Goal: Complete application form

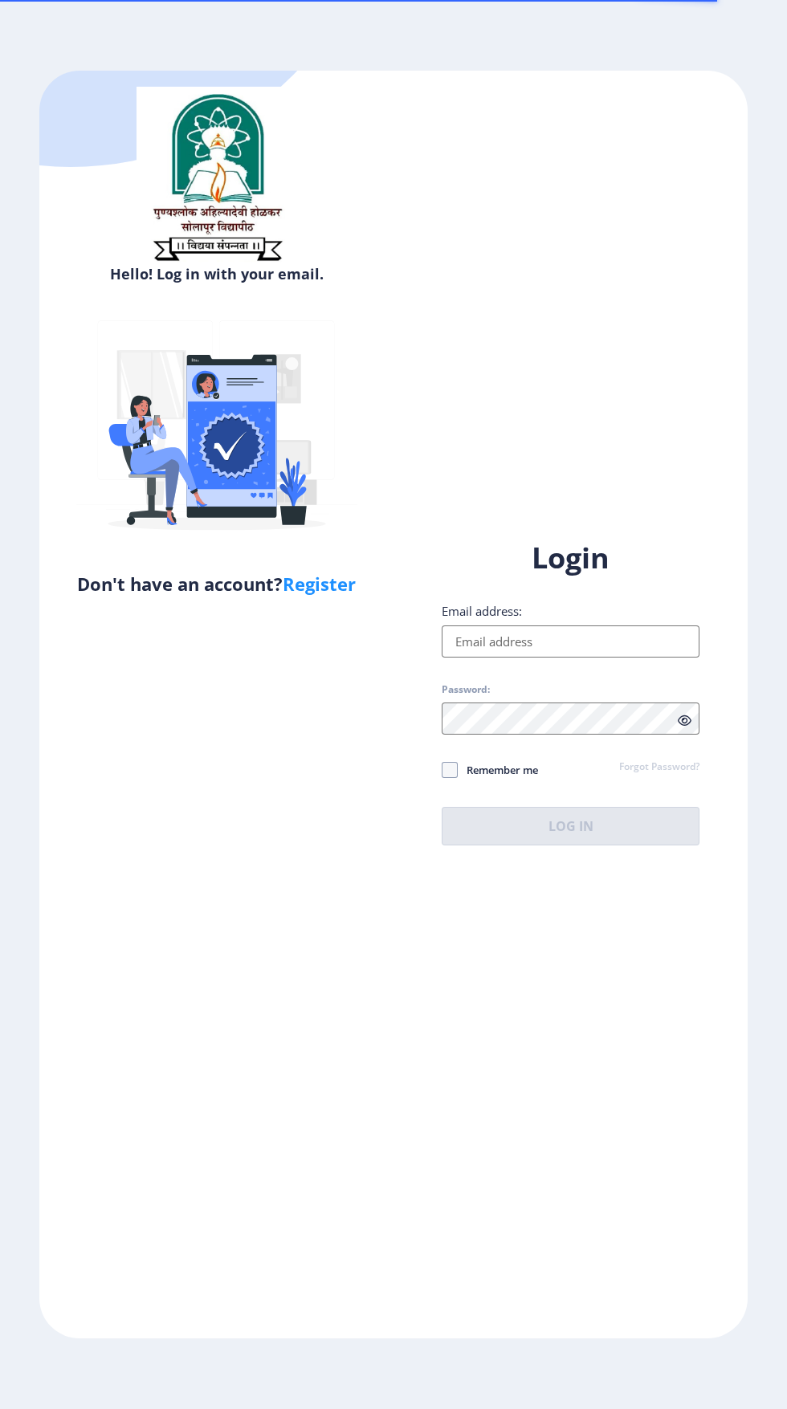
click at [590, 658] on input "Email address:" at bounding box center [571, 641] width 258 height 32
type input "[EMAIL_ADDRESS][DOMAIN_NAME]"
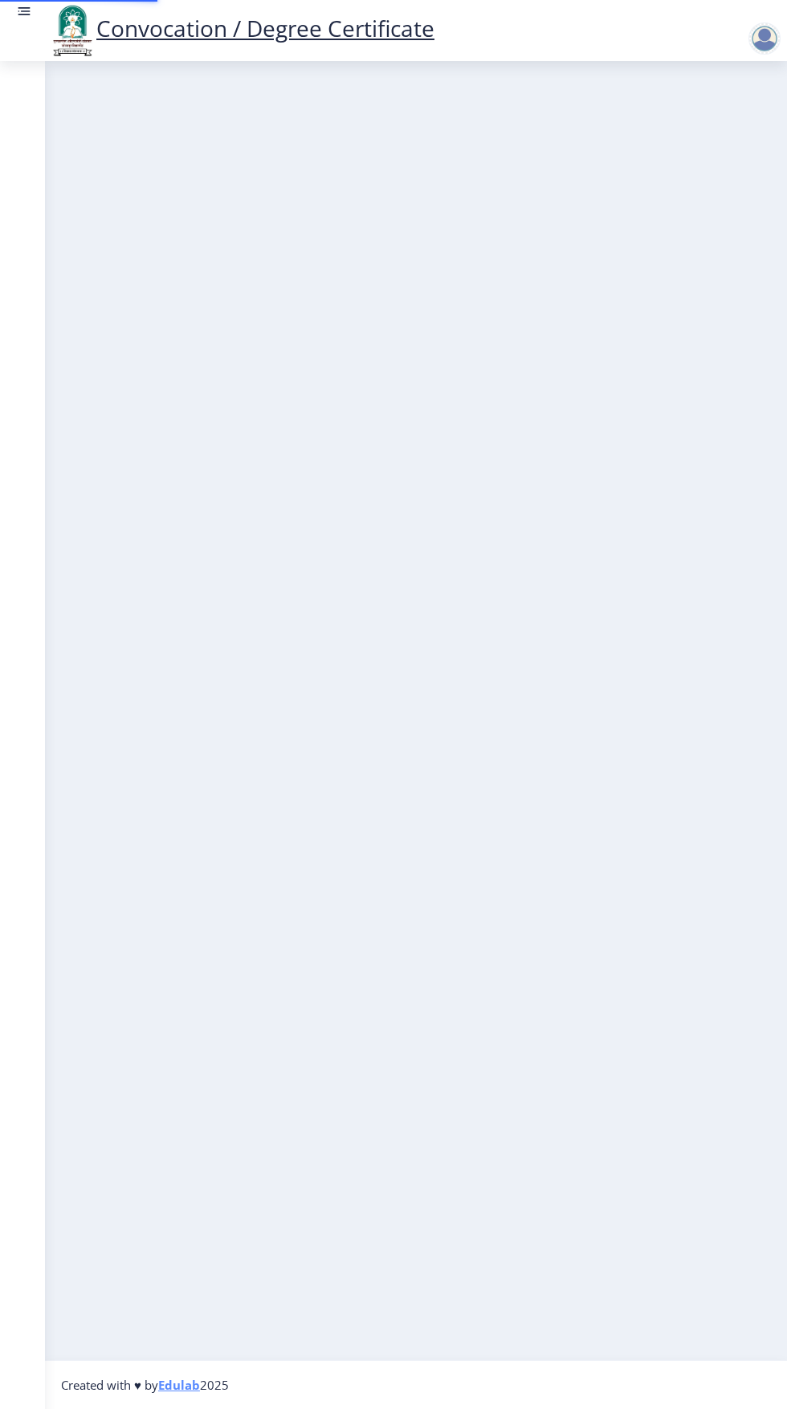
click at [609, 942] on nb-layout-column at bounding box center [416, 710] width 742 height 1299
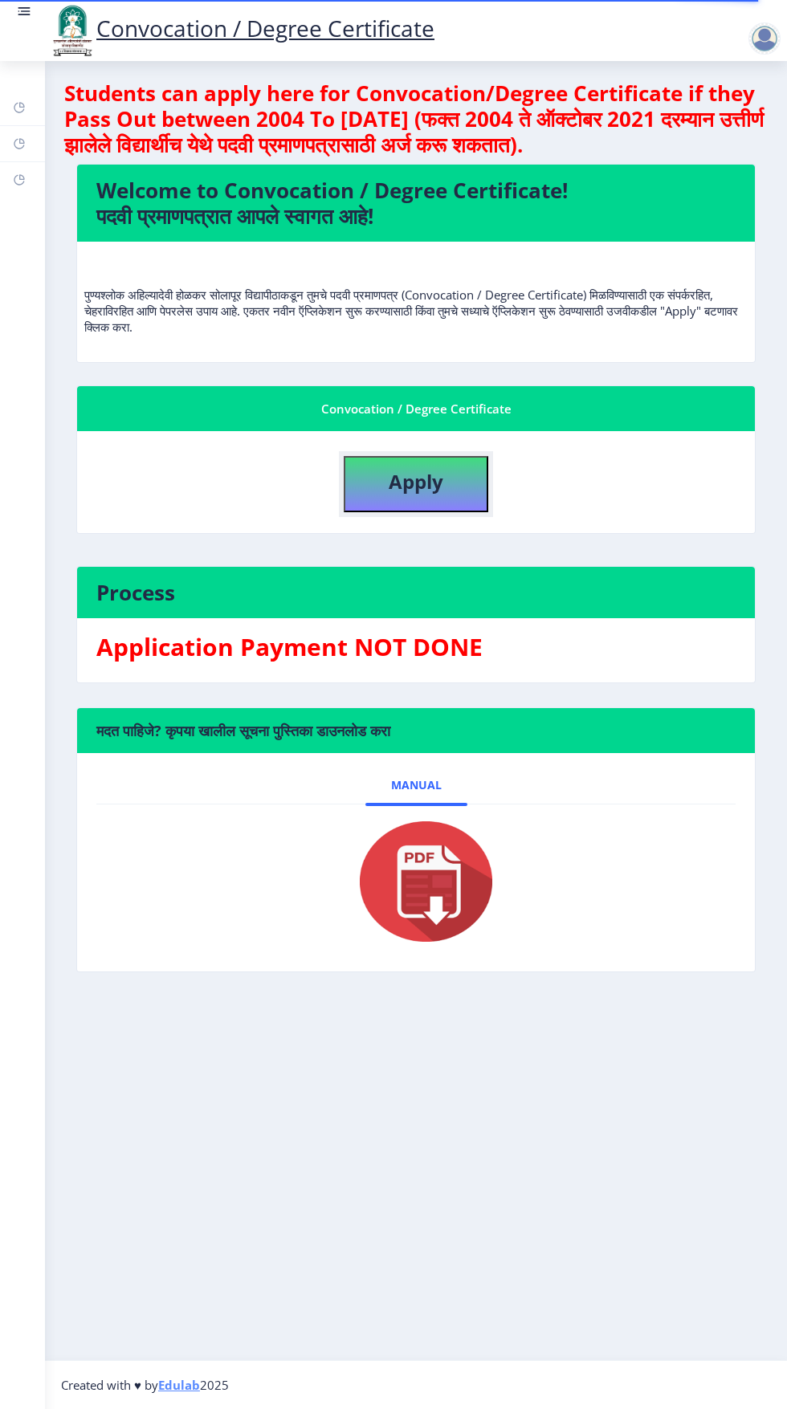
click at [442, 473] on b "Apply" at bounding box center [416, 481] width 55 height 26
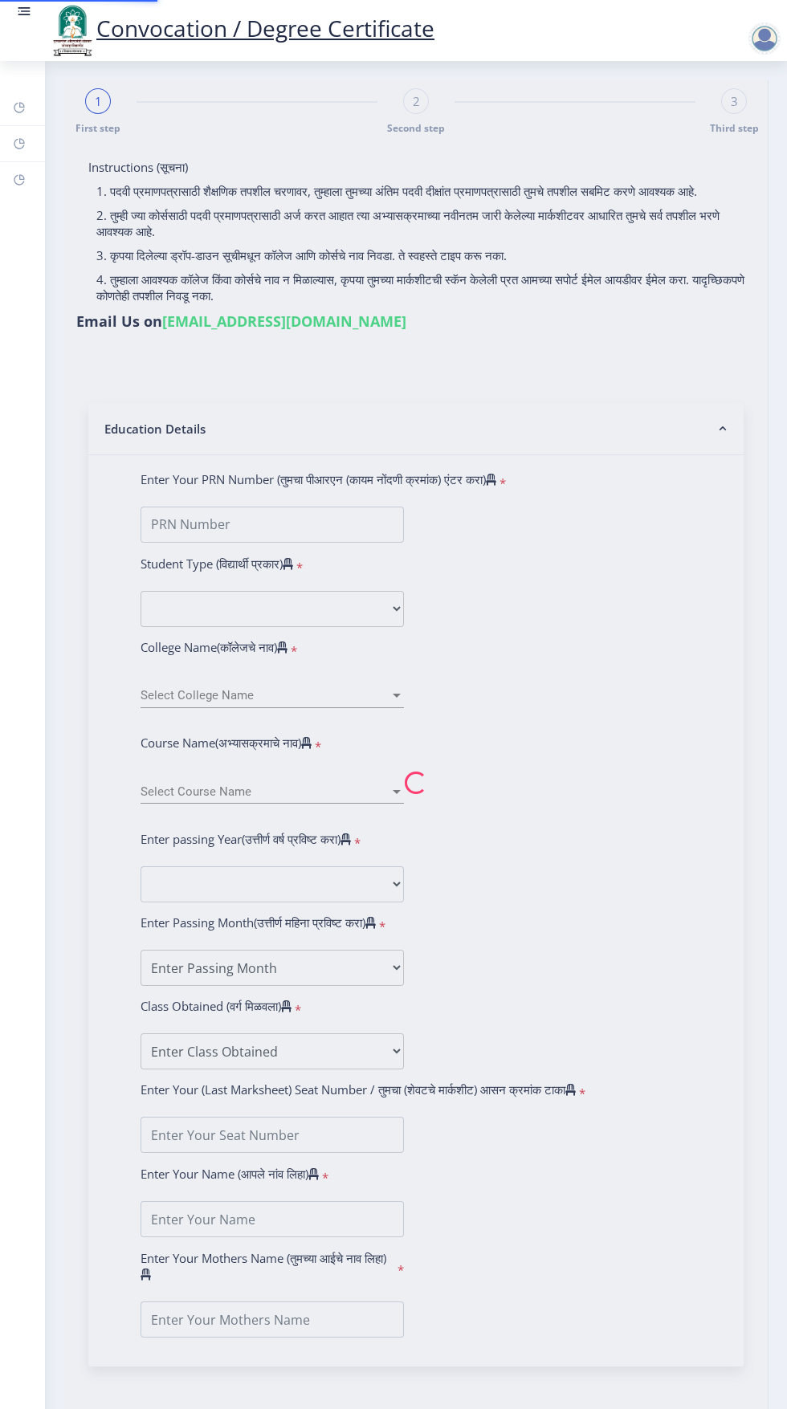
click at [462, 490] on nb-spinner at bounding box center [415, 782] width 703 height 1405
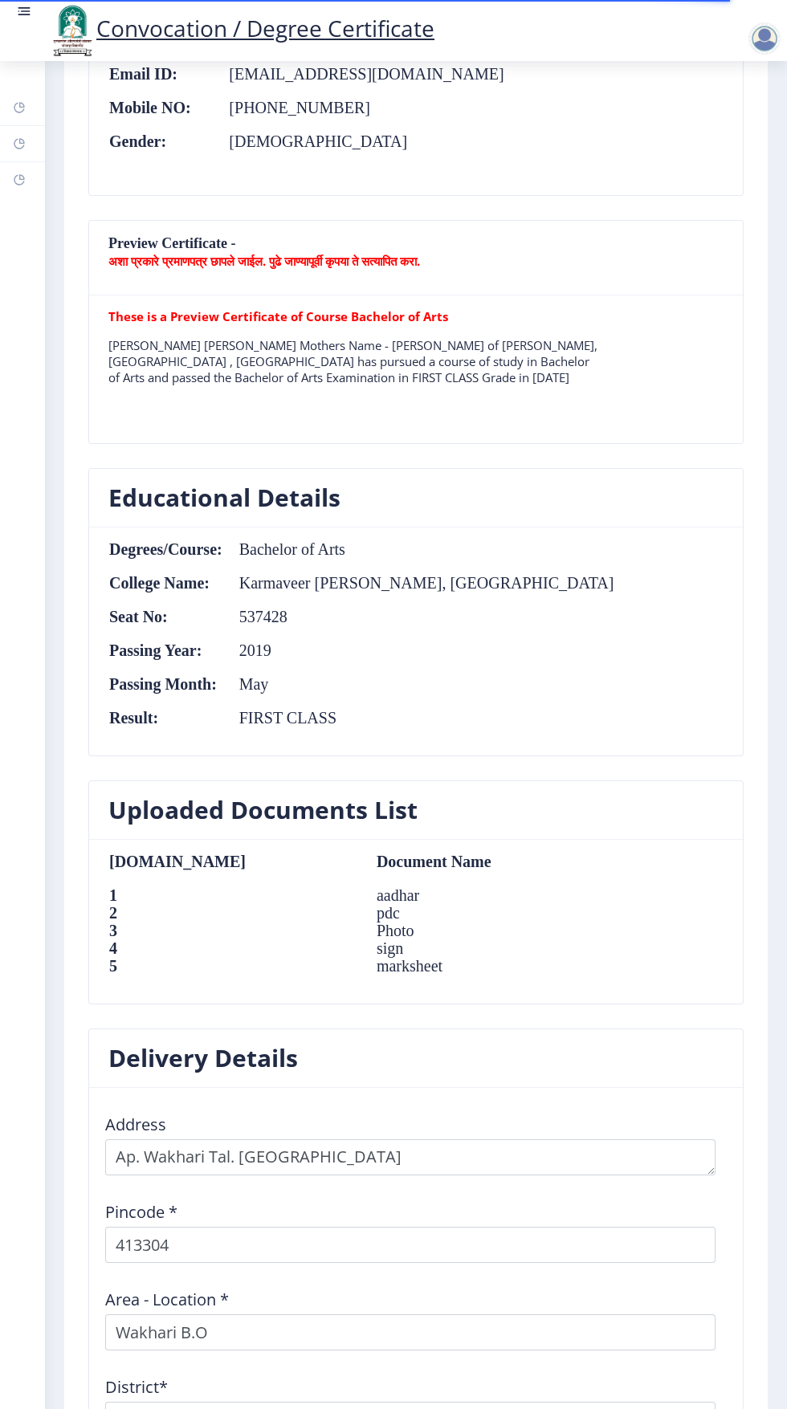
scroll to position [1276, 0]
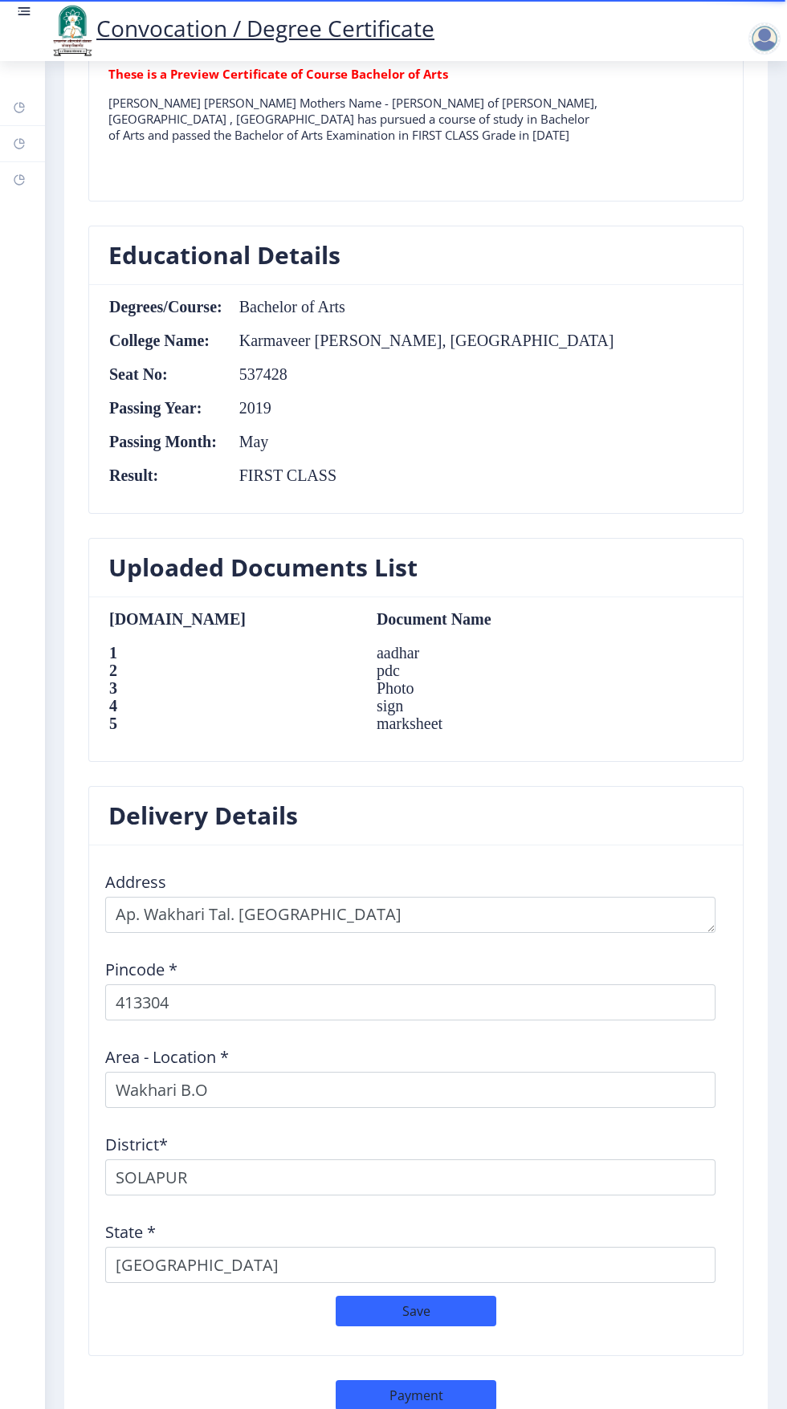
click at [369, 709] on td "sign" at bounding box center [480, 706] width 240 height 18
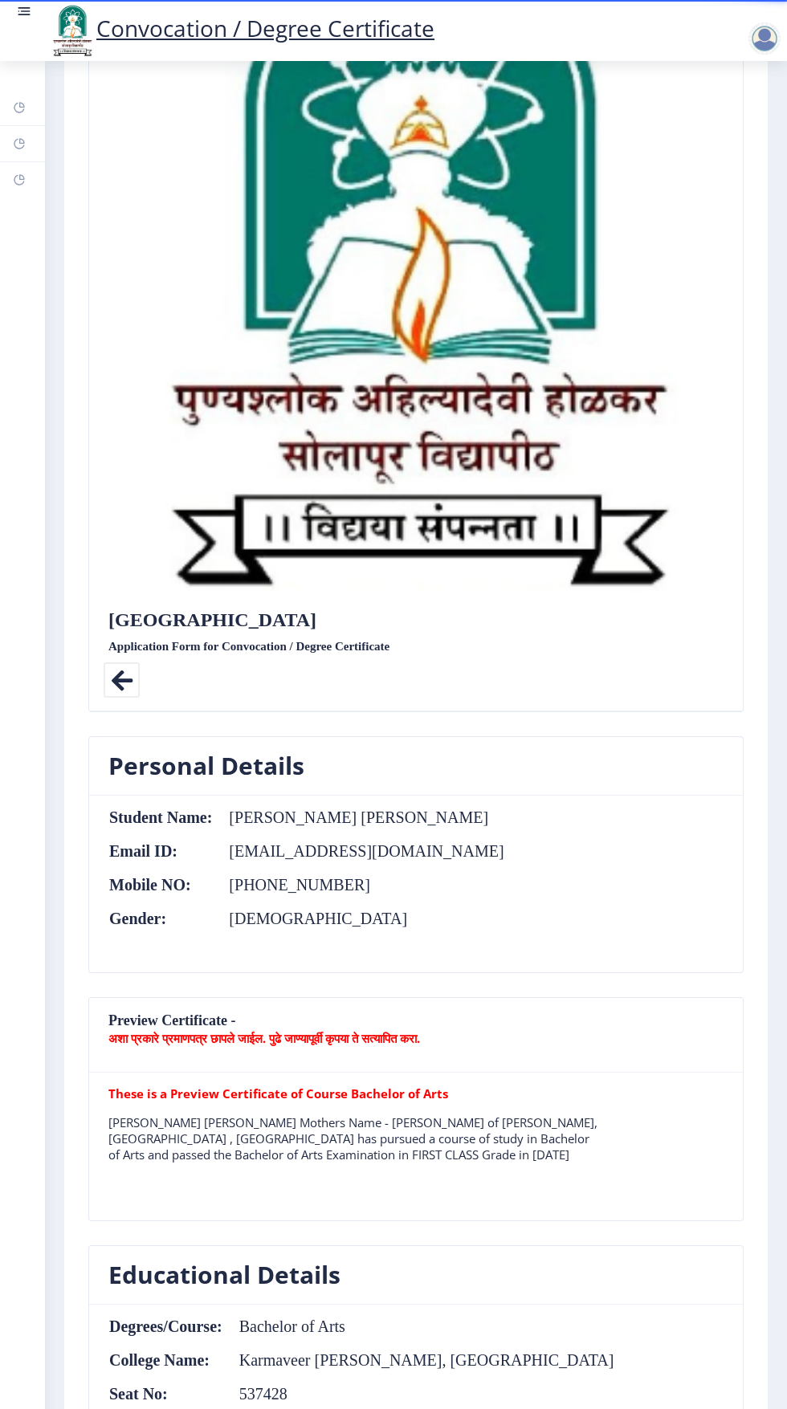
scroll to position [0, 0]
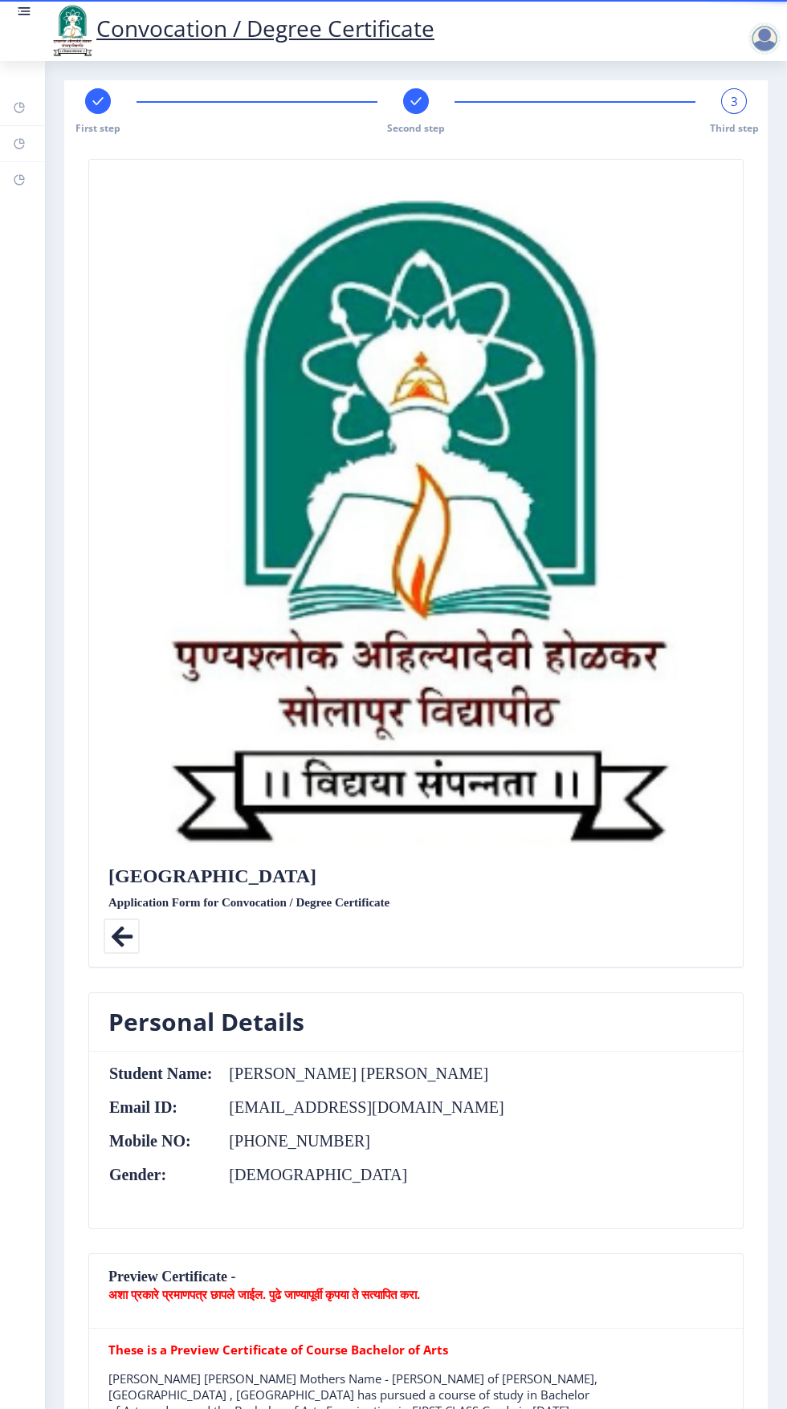
click at [98, 101] on rect at bounding box center [98, 101] width 16 height 16
select select "External"
select select "2019"
select select "May"
select select "FIRST CLASS"
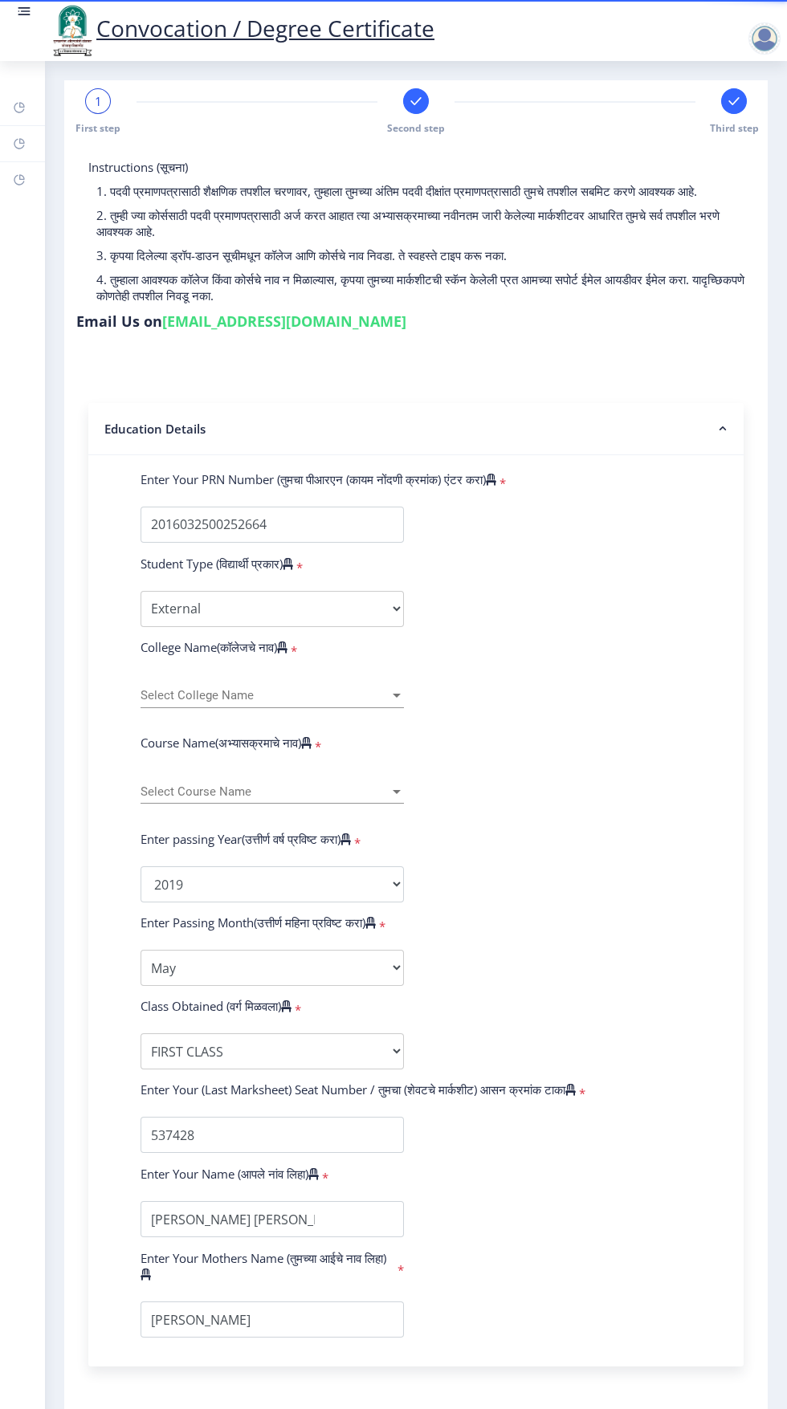
scroll to position [9, 0]
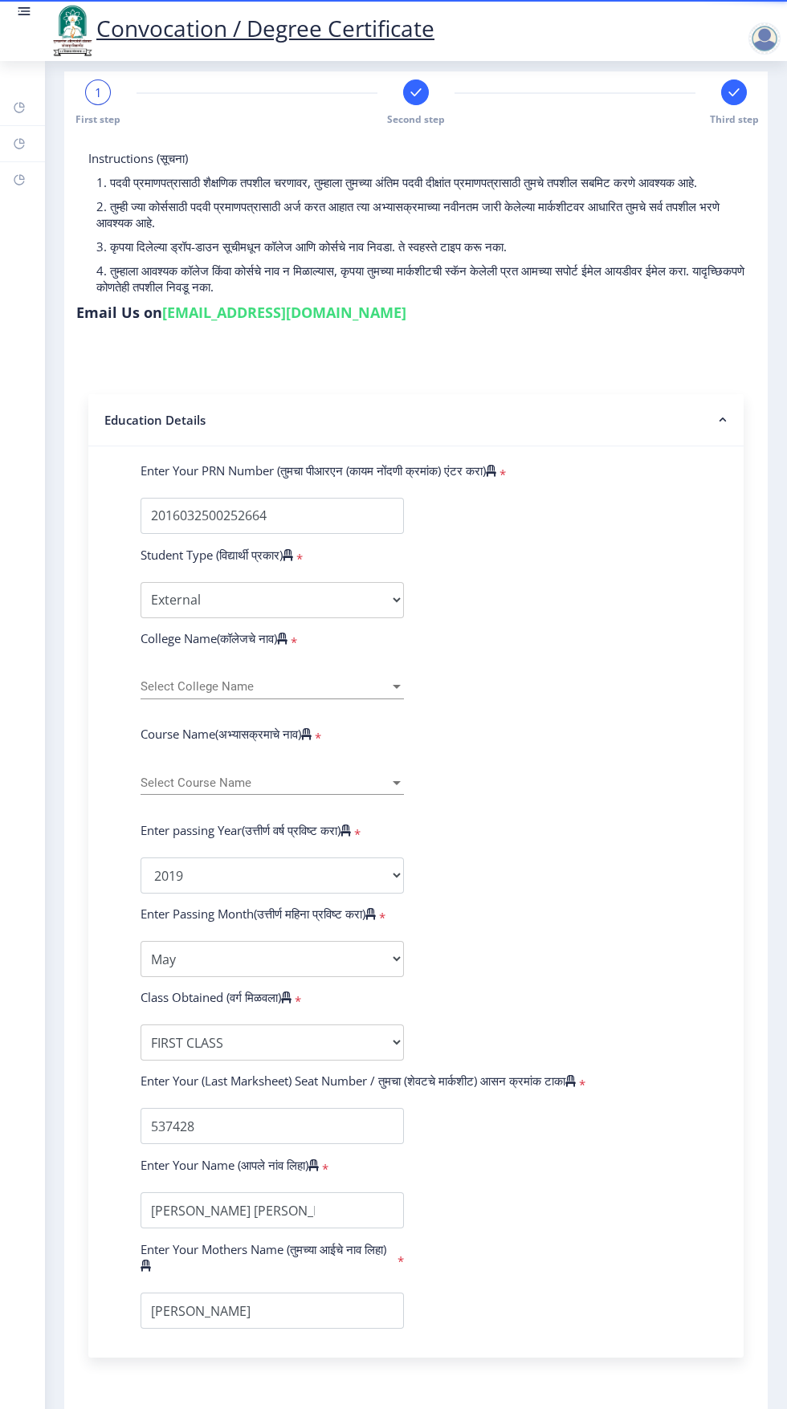
click at [686, 419] on nb-accordion-item-header "Education Details" at bounding box center [415, 420] width 655 height 52
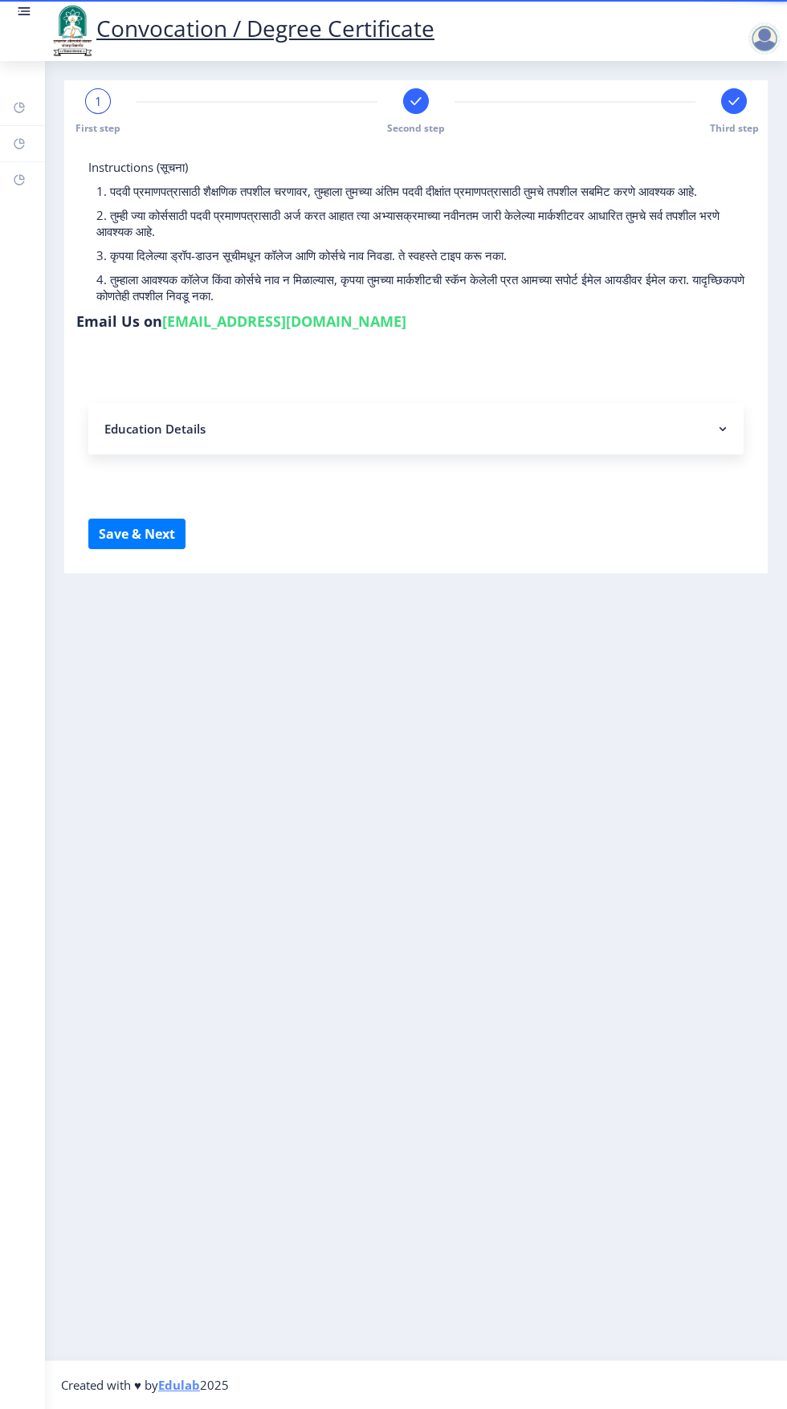
scroll to position [0, 0]
click at [165, 531] on button "Save & Next" at bounding box center [136, 534] width 97 height 31
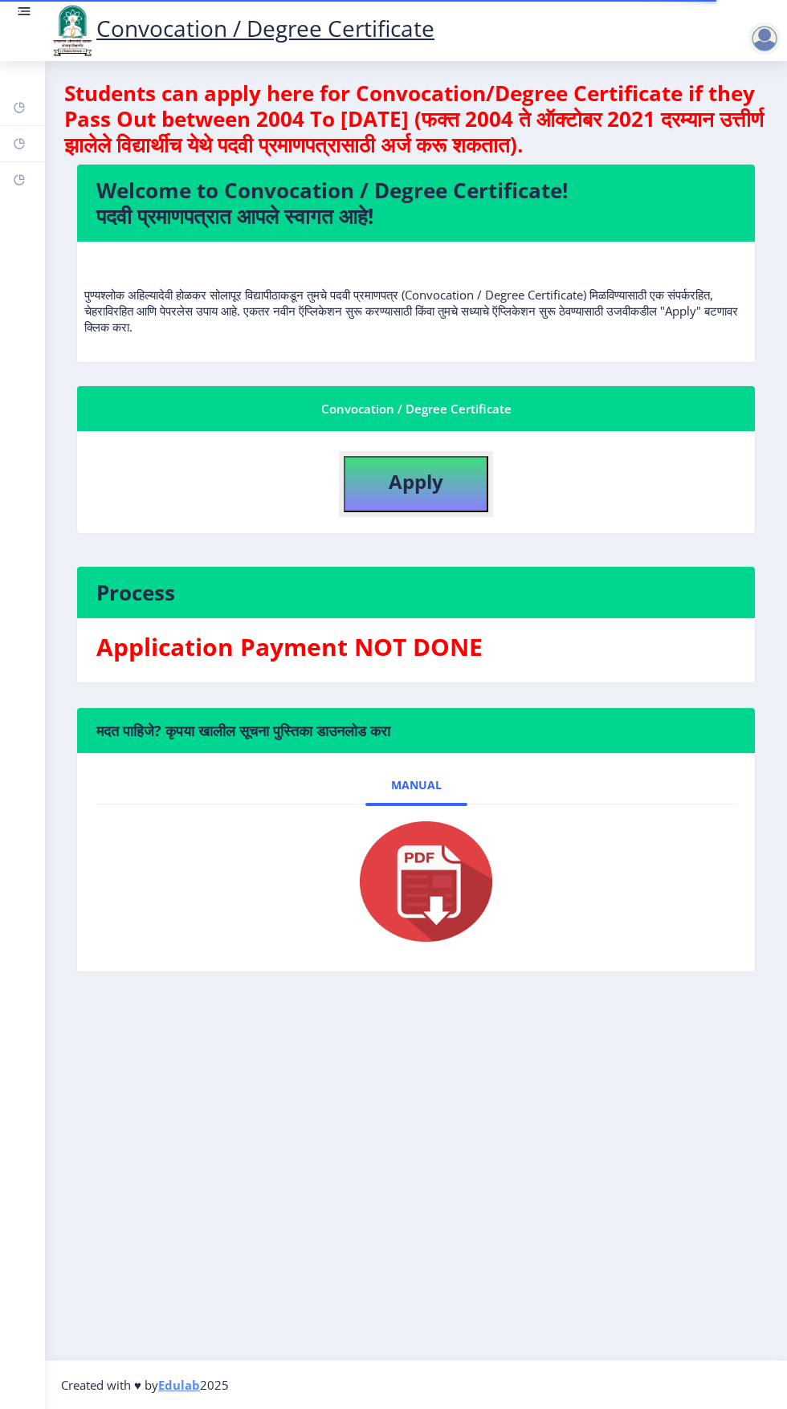
click at [466, 479] on button "Apply" at bounding box center [416, 484] width 145 height 56
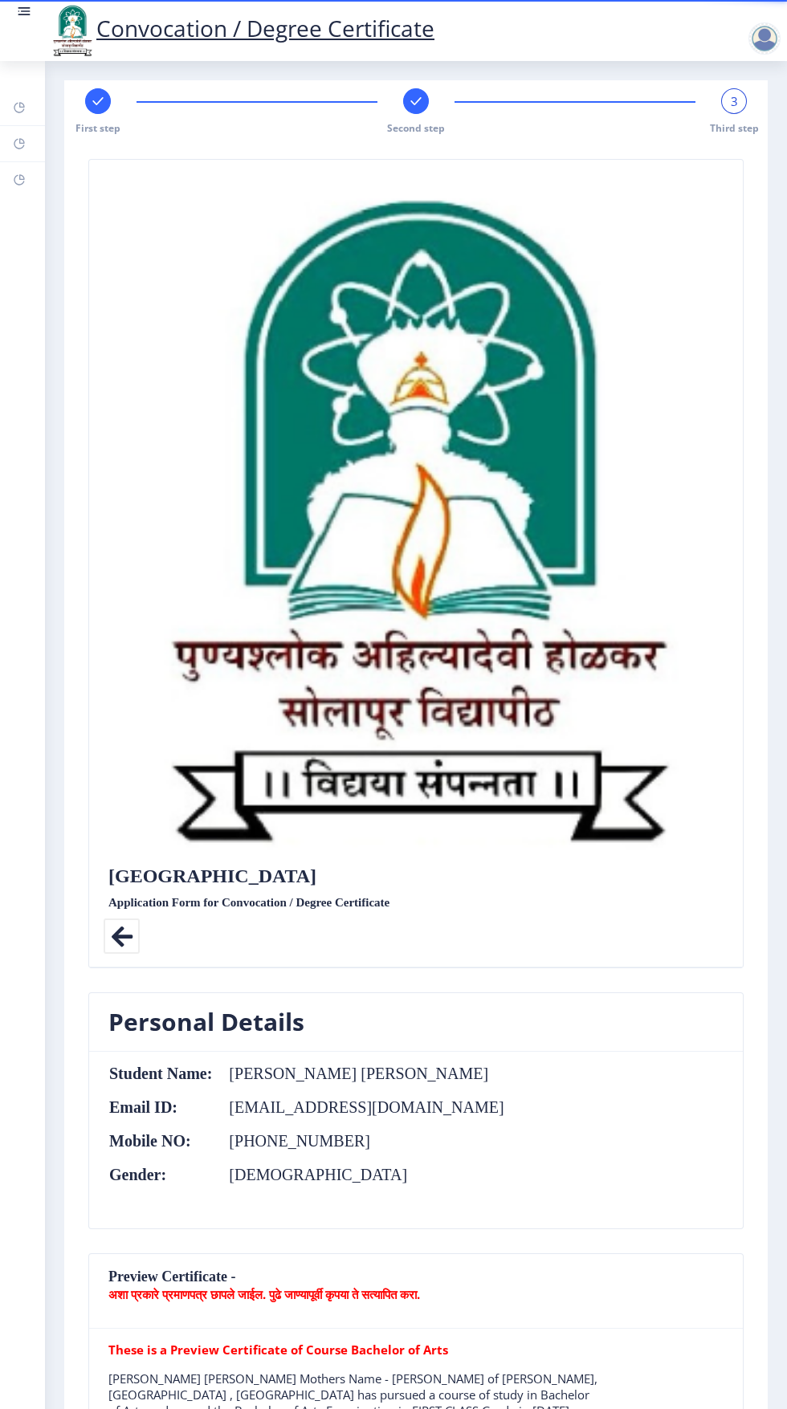
click at [19, 144] on rect at bounding box center [19, 143] width 13 height 13
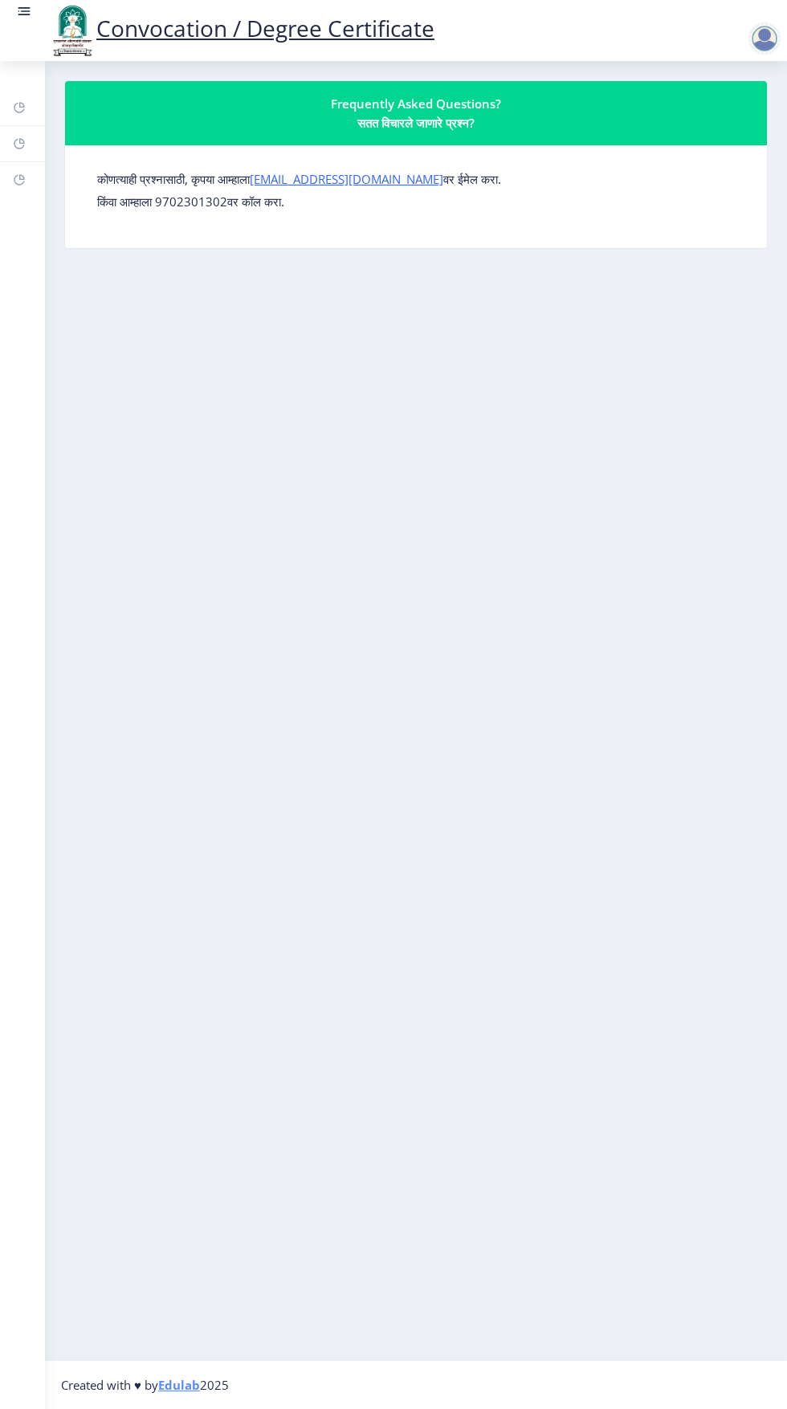
click at [26, 187] on link "Profile" at bounding box center [22, 179] width 45 height 35
select select
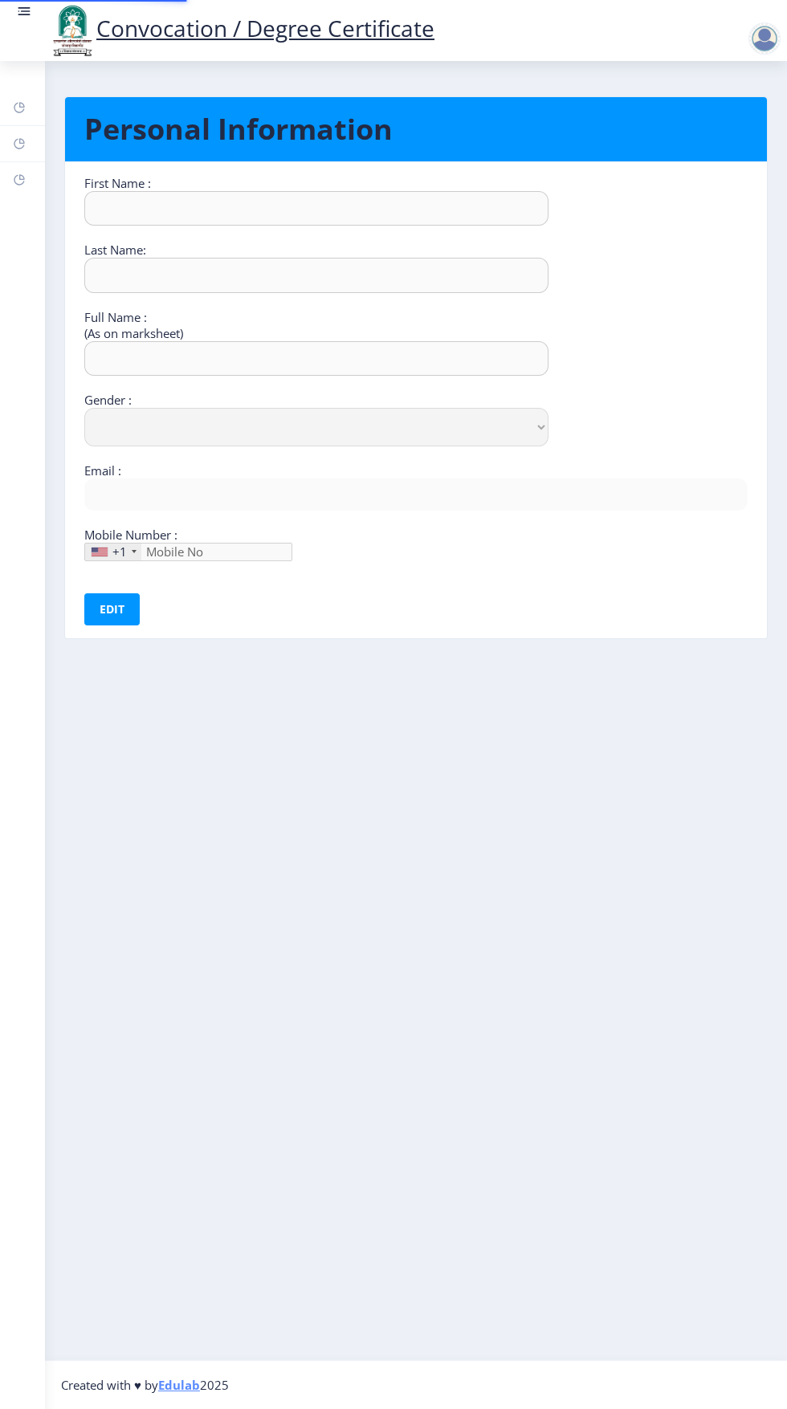
type input "[PERSON_NAME]"
type input "[PERSON_NAME] [PERSON_NAME]"
select select "[DEMOGRAPHIC_DATA]"
type input "[EMAIL_ADDRESS][DOMAIN_NAME]"
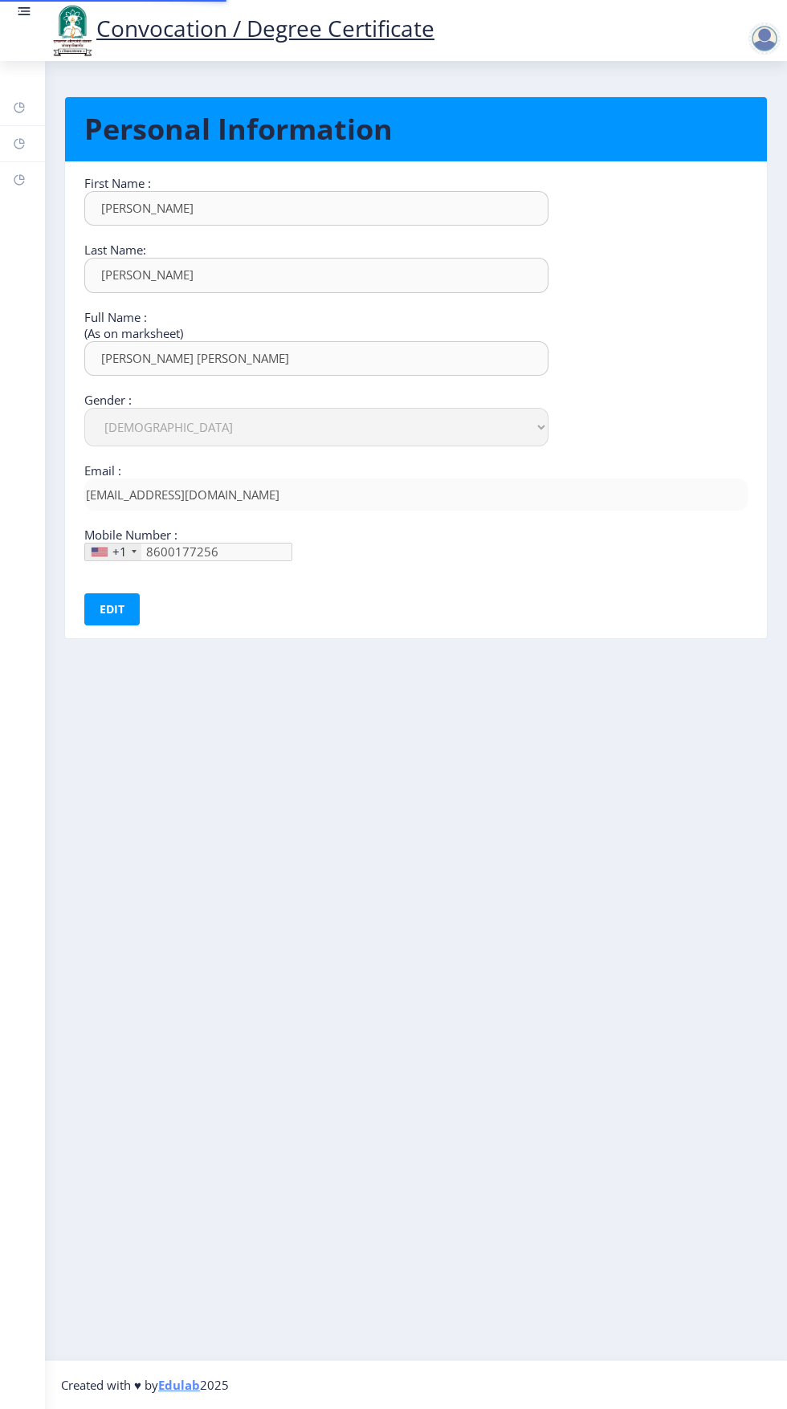
type input "[PHONE_NUMBER]"
click at [19, 108] on rect at bounding box center [19, 107] width 13 height 13
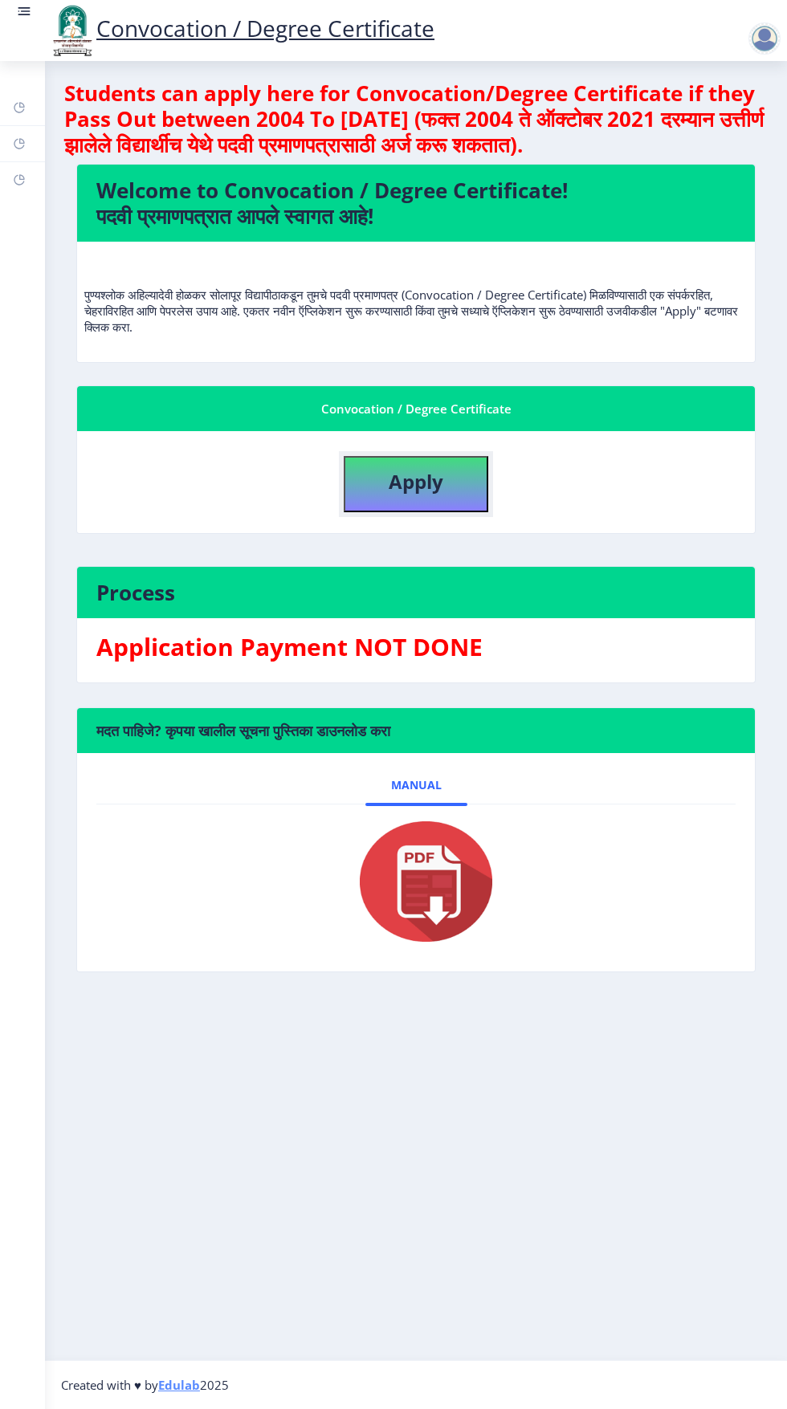
click at [460, 472] on button "Apply" at bounding box center [416, 484] width 145 height 56
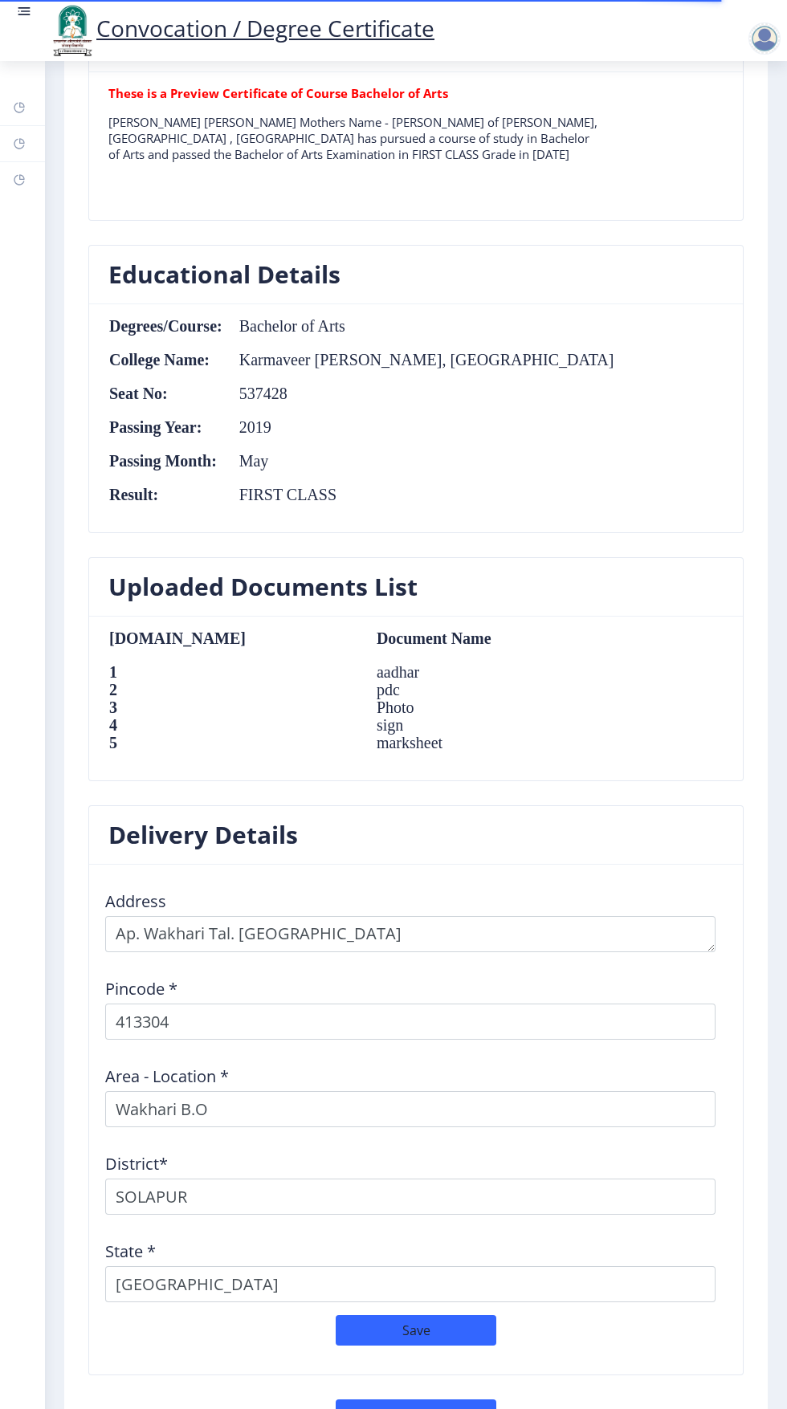
scroll to position [1276, 0]
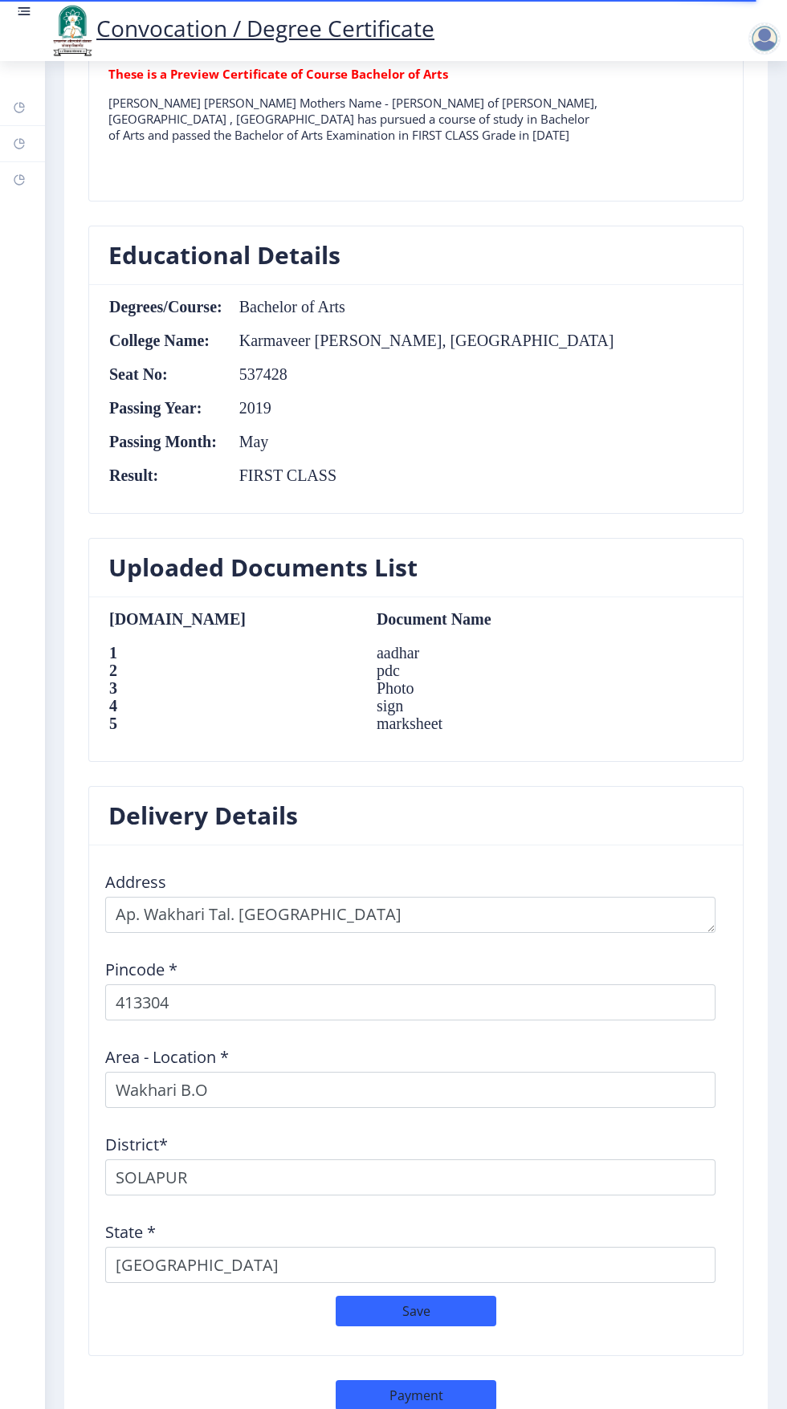
click at [360, 718] on td "marksheet" at bounding box center [480, 724] width 240 height 18
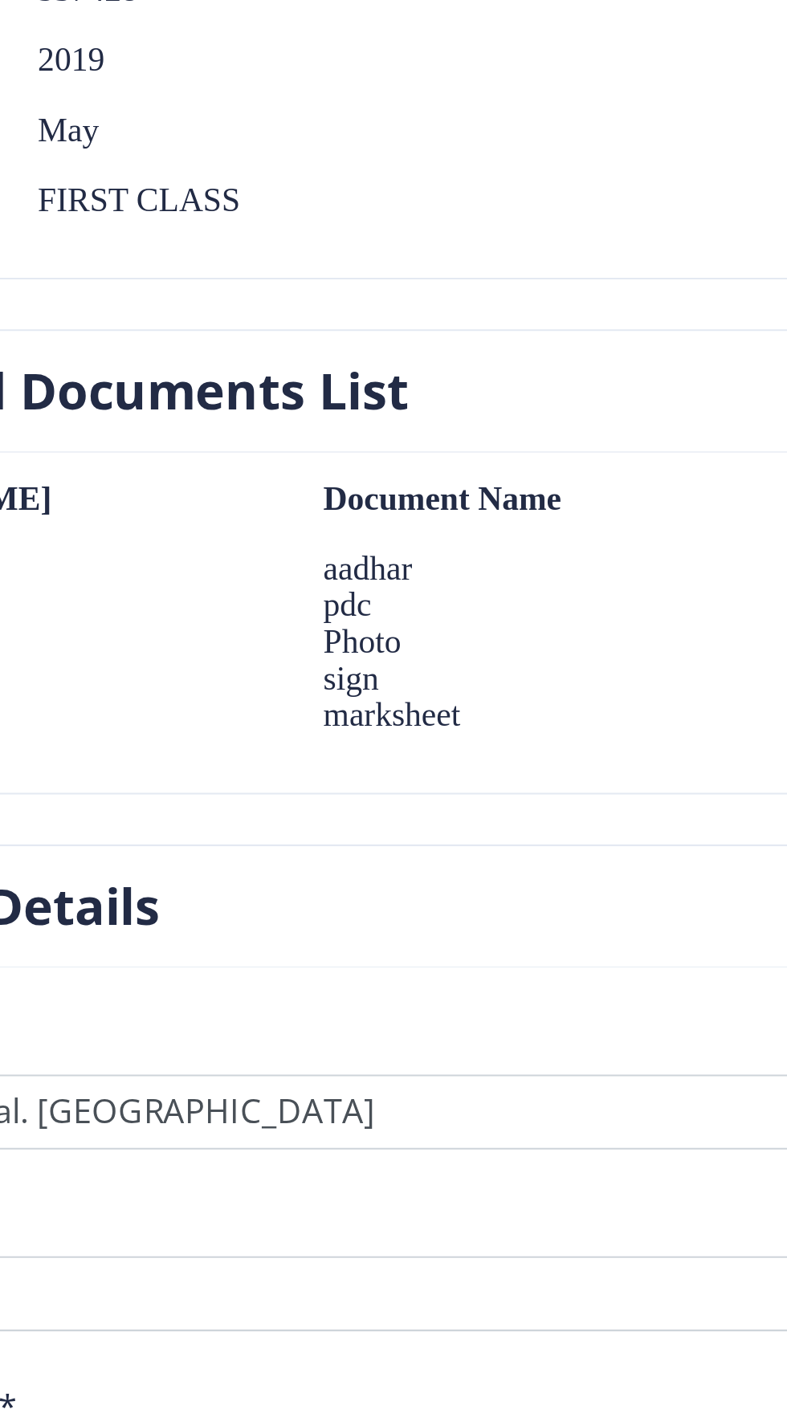
click at [374, 731] on table "[DOMAIN_NAME] Document Name 1 aadhar 2 pdc 3 Photo 4 sign 5 marksheet" at bounding box center [354, 679] width 492 height 138
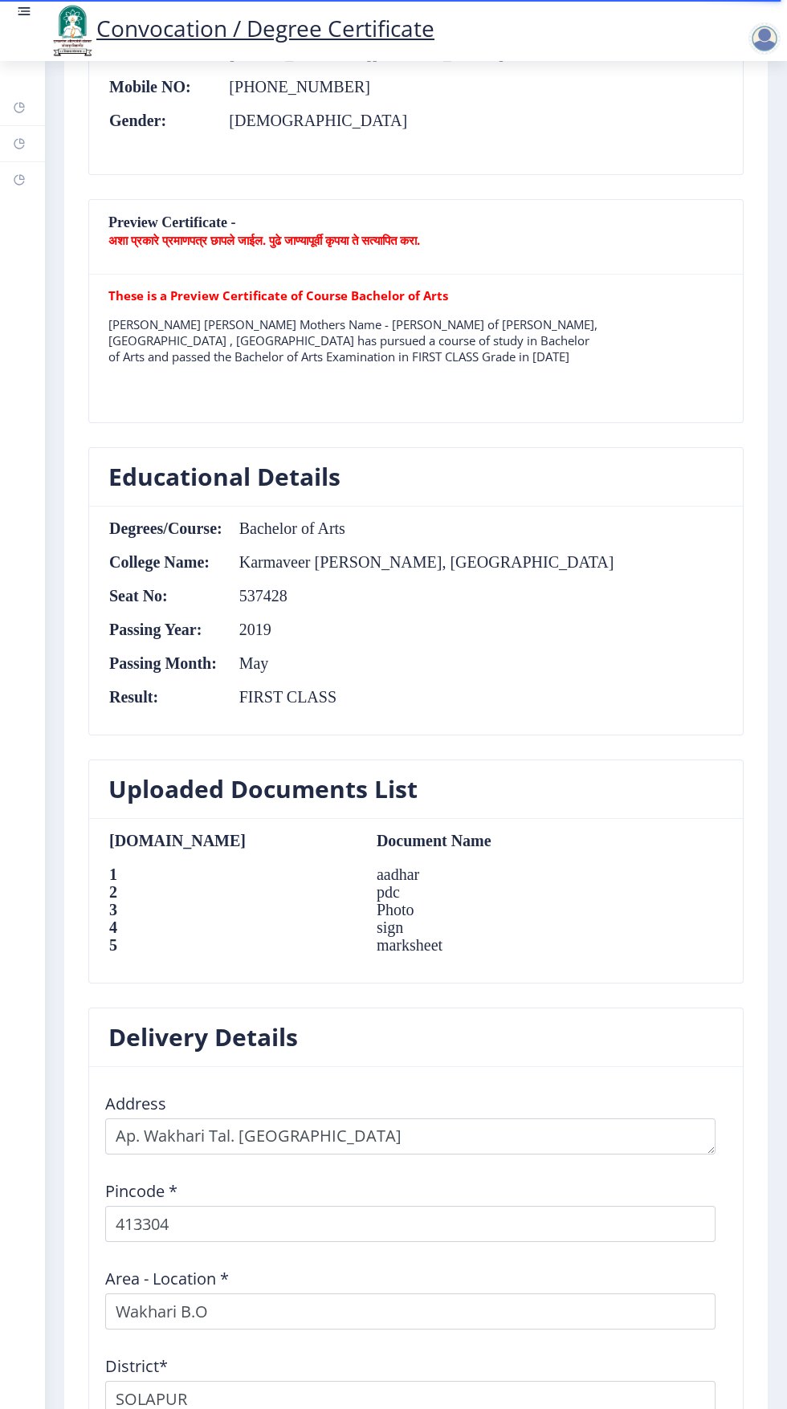
scroll to position [0, 0]
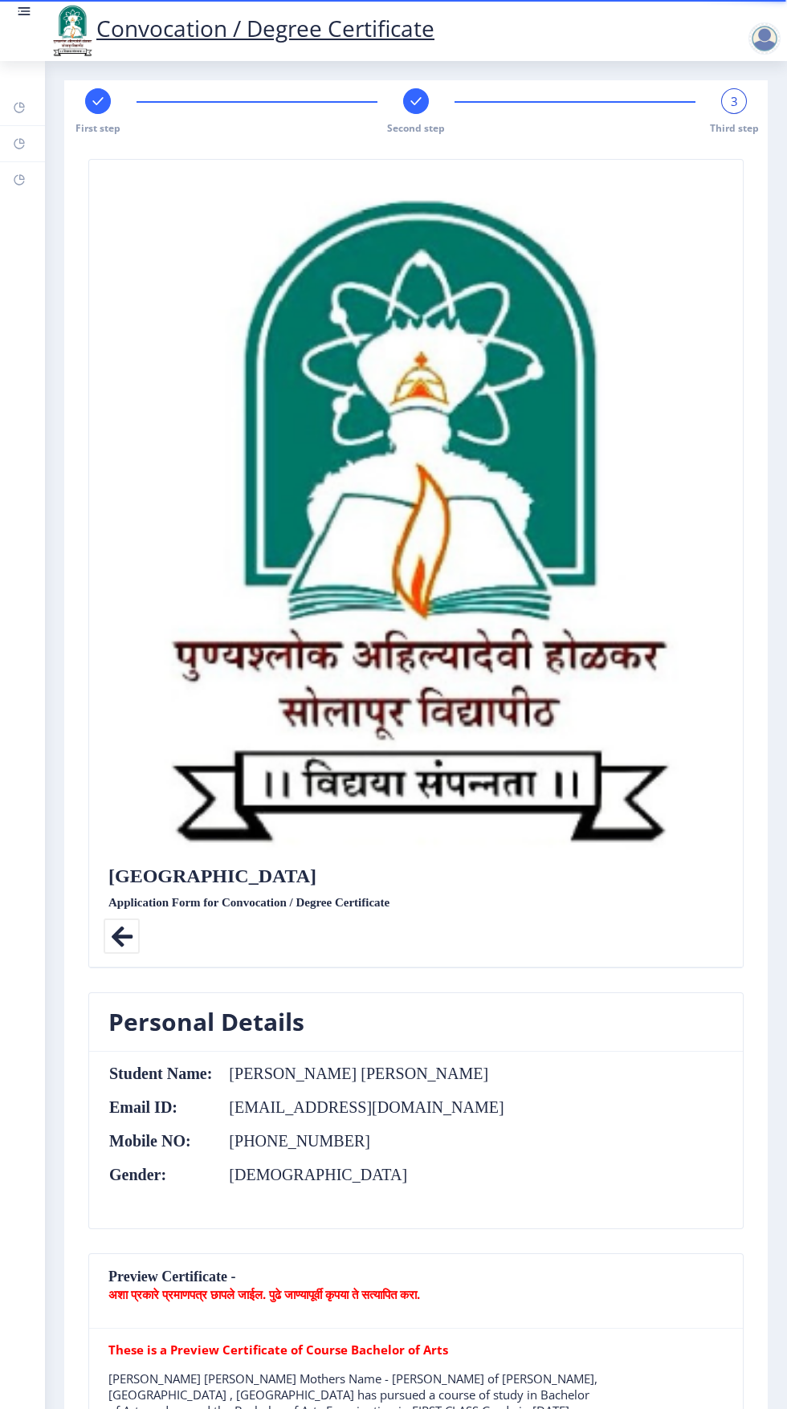
click at [761, 57] on div at bounding box center [767, 30] width 71 height 55
click at [770, 43] on div at bounding box center [764, 38] width 32 height 32
click at [652, 366] on img at bounding box center [415, 520] width 615 height 694
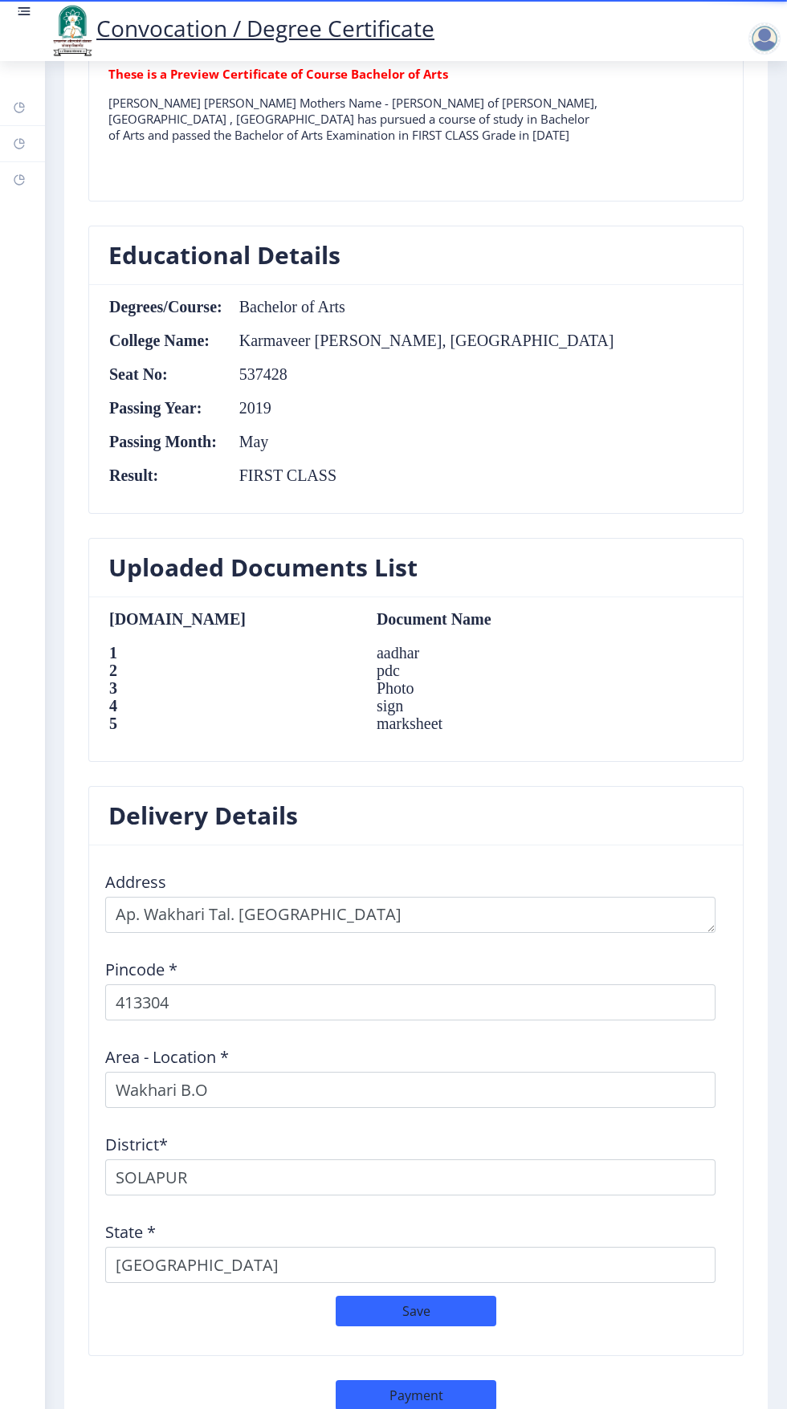
click at [24, 29] on link at bounding box center [24, 30] width 16 height 55
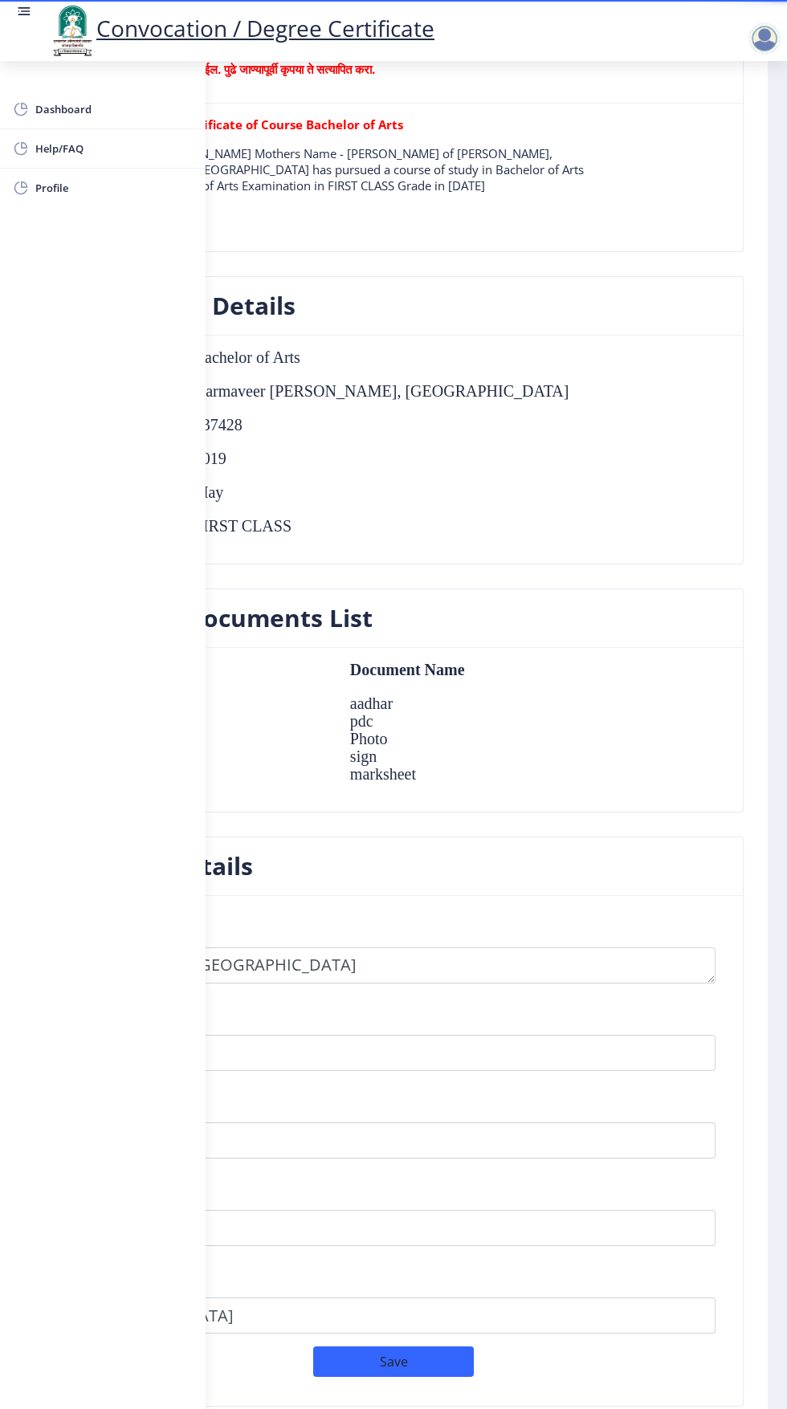
click at [82, 197] on span "Profile" at bounding box center [113, 187] width 157 height 19
select select
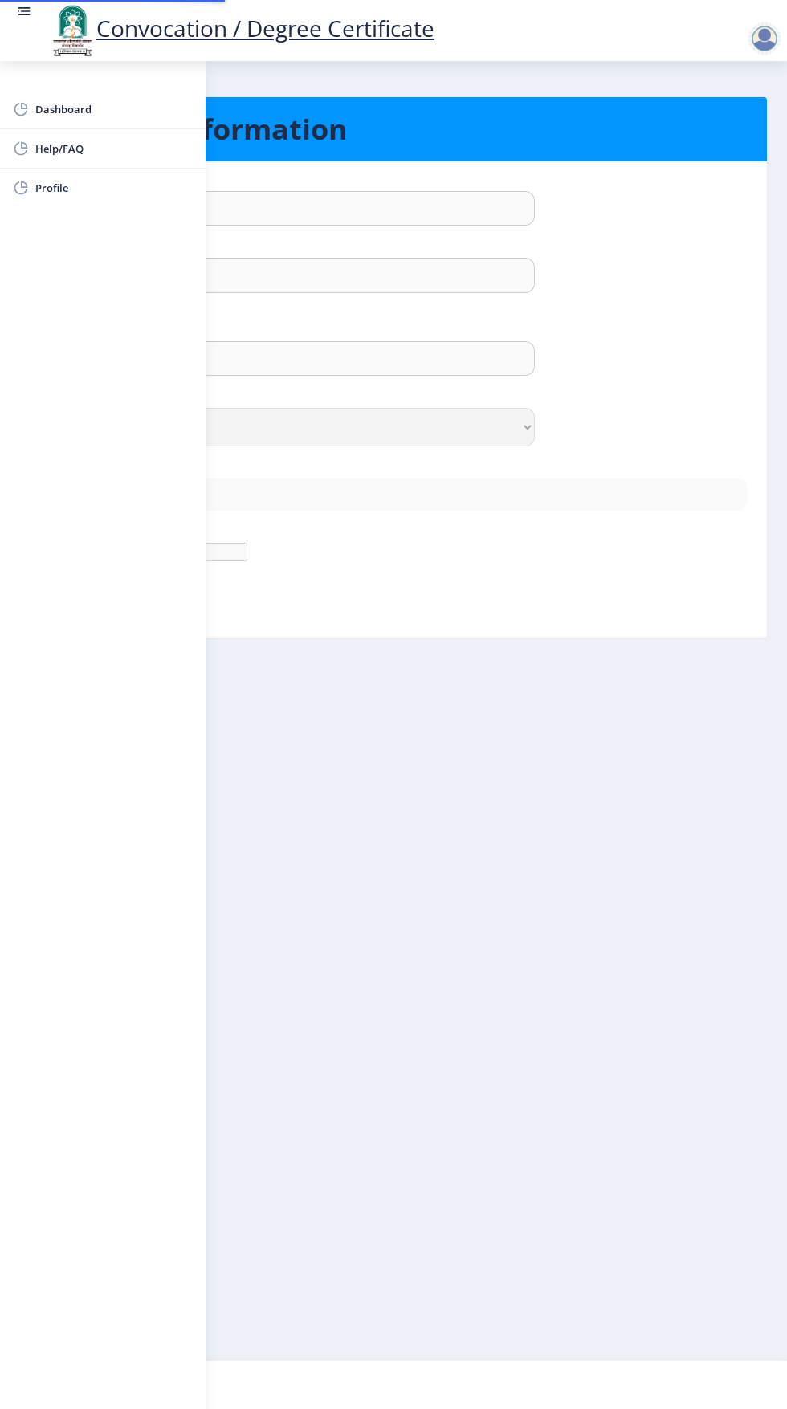
type input "[PERSON_NAME]"
type input "[PERSON_NAME] [PERSON_NAME]"
select select "[DEMOGRAPHIC_DATA]"
type input "[EMAIL_ADDRESS][DOMAIN_NAME]"
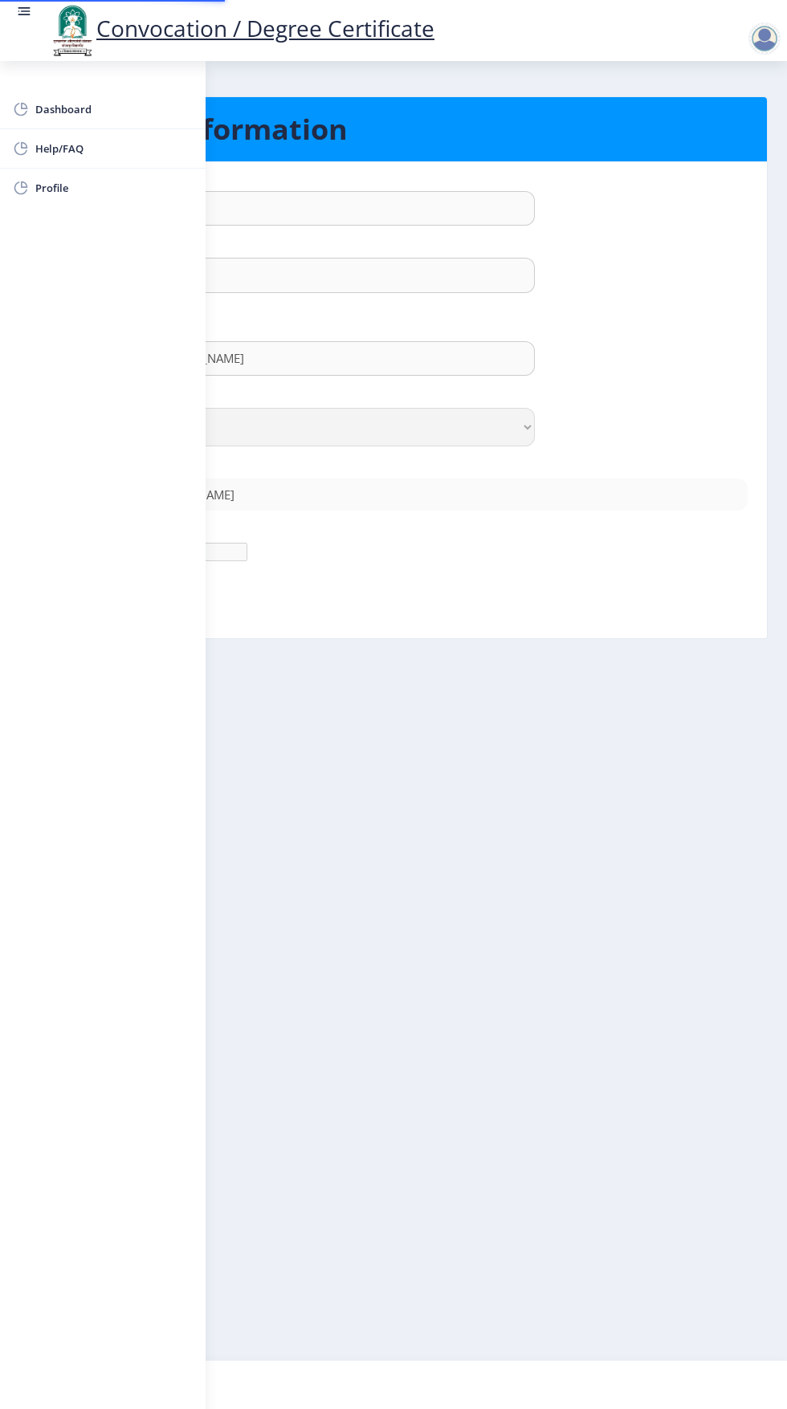
type input "8600177256"
click at [579, 603] on div "First Name : [PERSON_NAME] Last Name: [PERSON_NAME] Full Name : (As on markshee…" at bounding box center [393, 400] width 732 height 450
click at [495, 744] on nb-layout-column "Personal Information First Name : [PERSON_NAME] Last Name: [PERSON_NAME] Full N…" at bounding box center [393, 710] width 787 height 1299
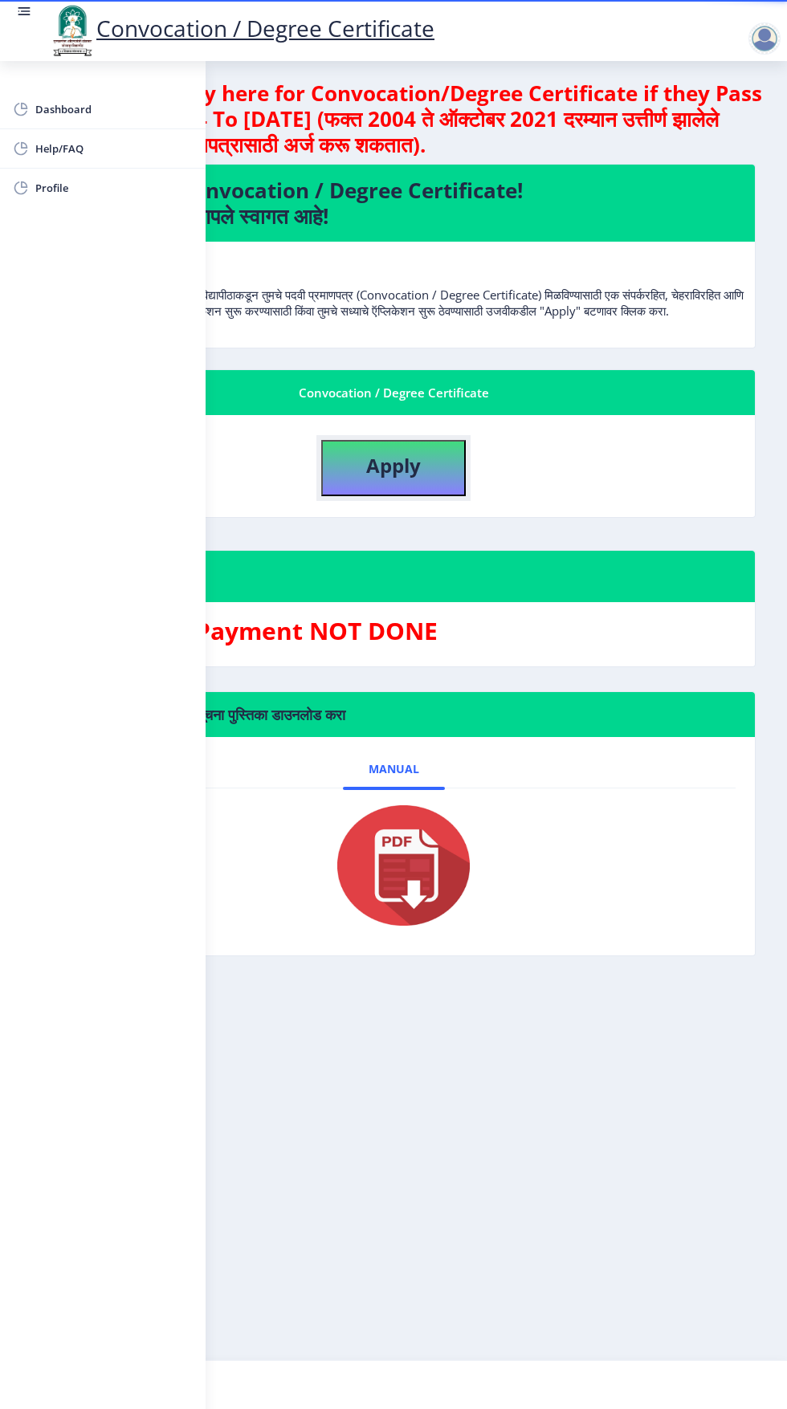
click at [407, 479] on b "Apply" at bounding box center [393, 465] width 55 height 26
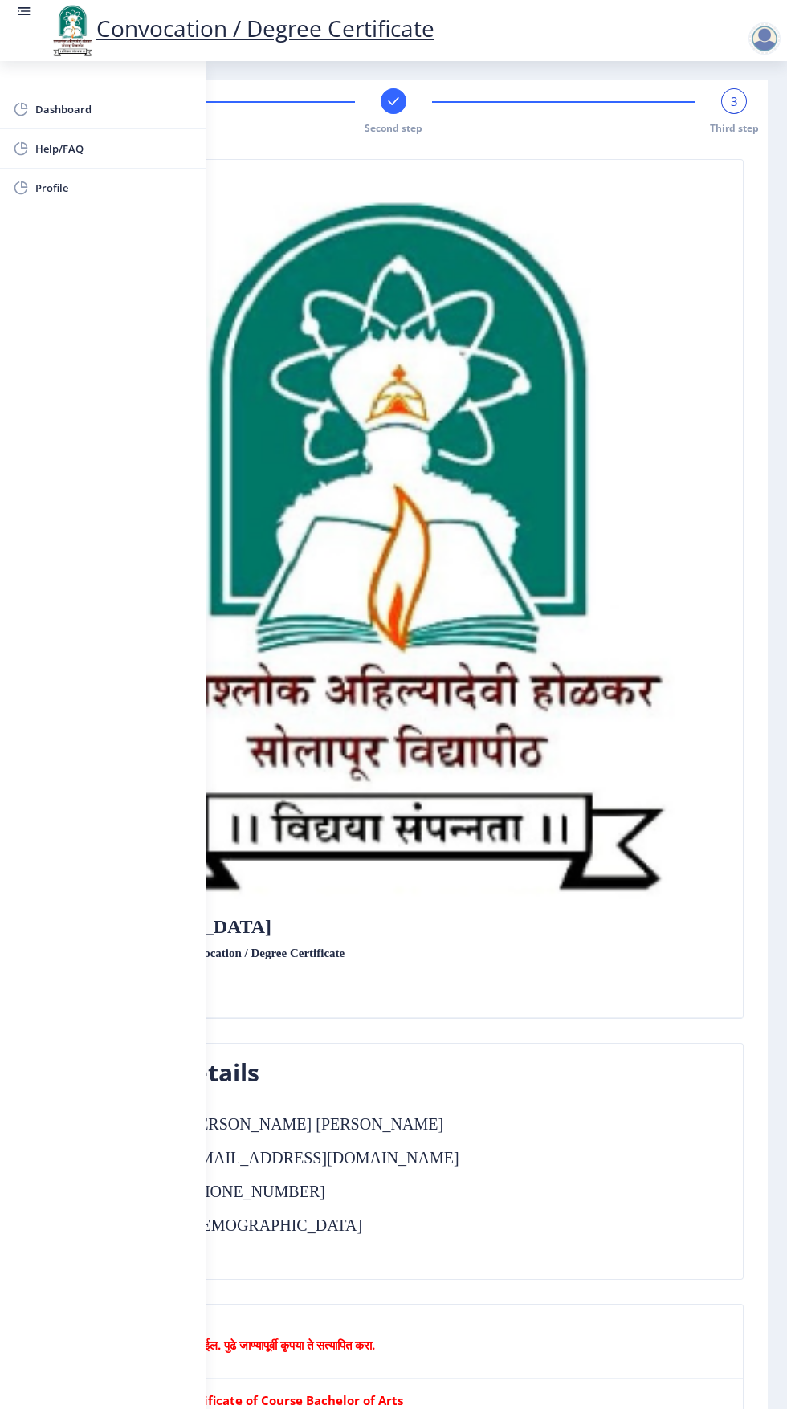
click at [25, 11] on rect at bounding box center [26, 11] width 10 height 2
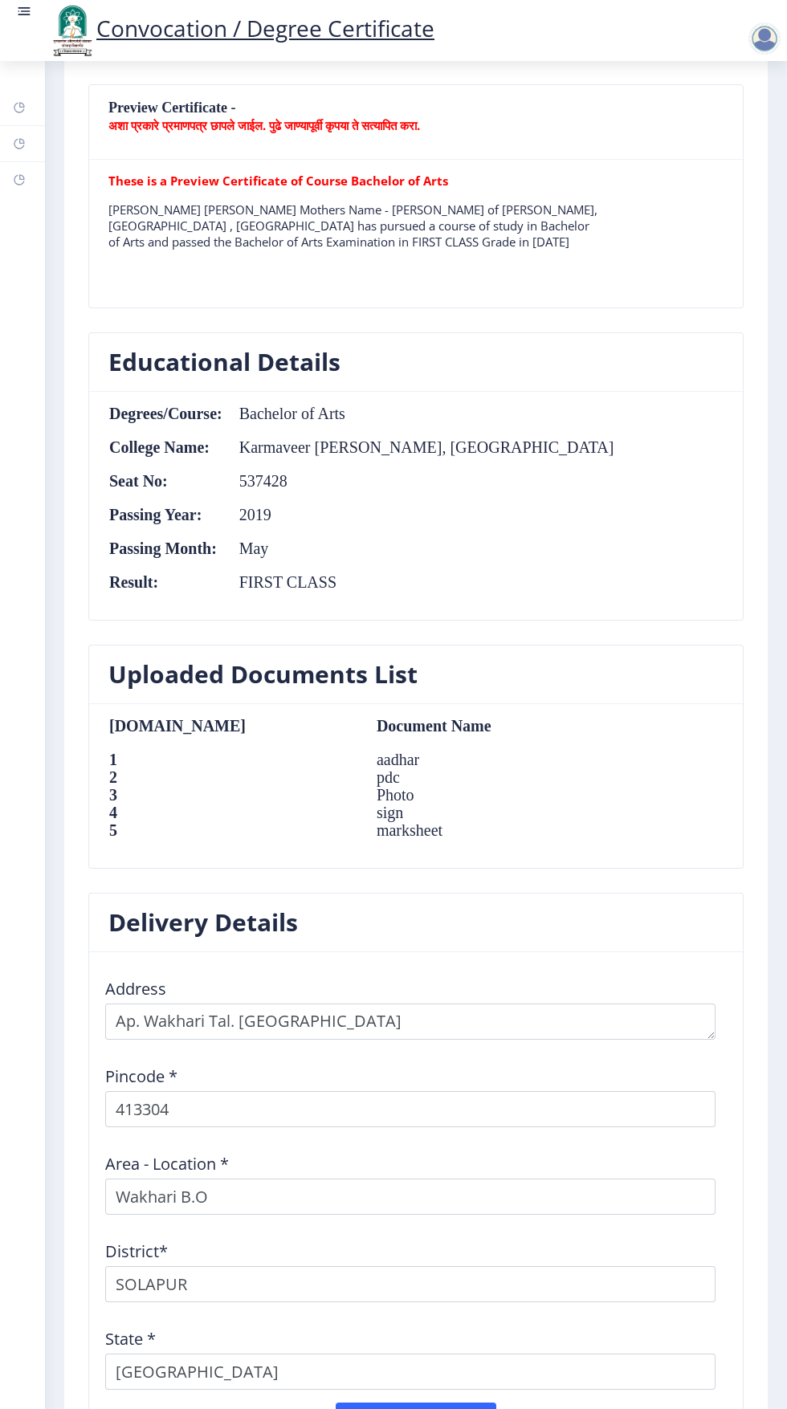
scroll to position [1276, 0]
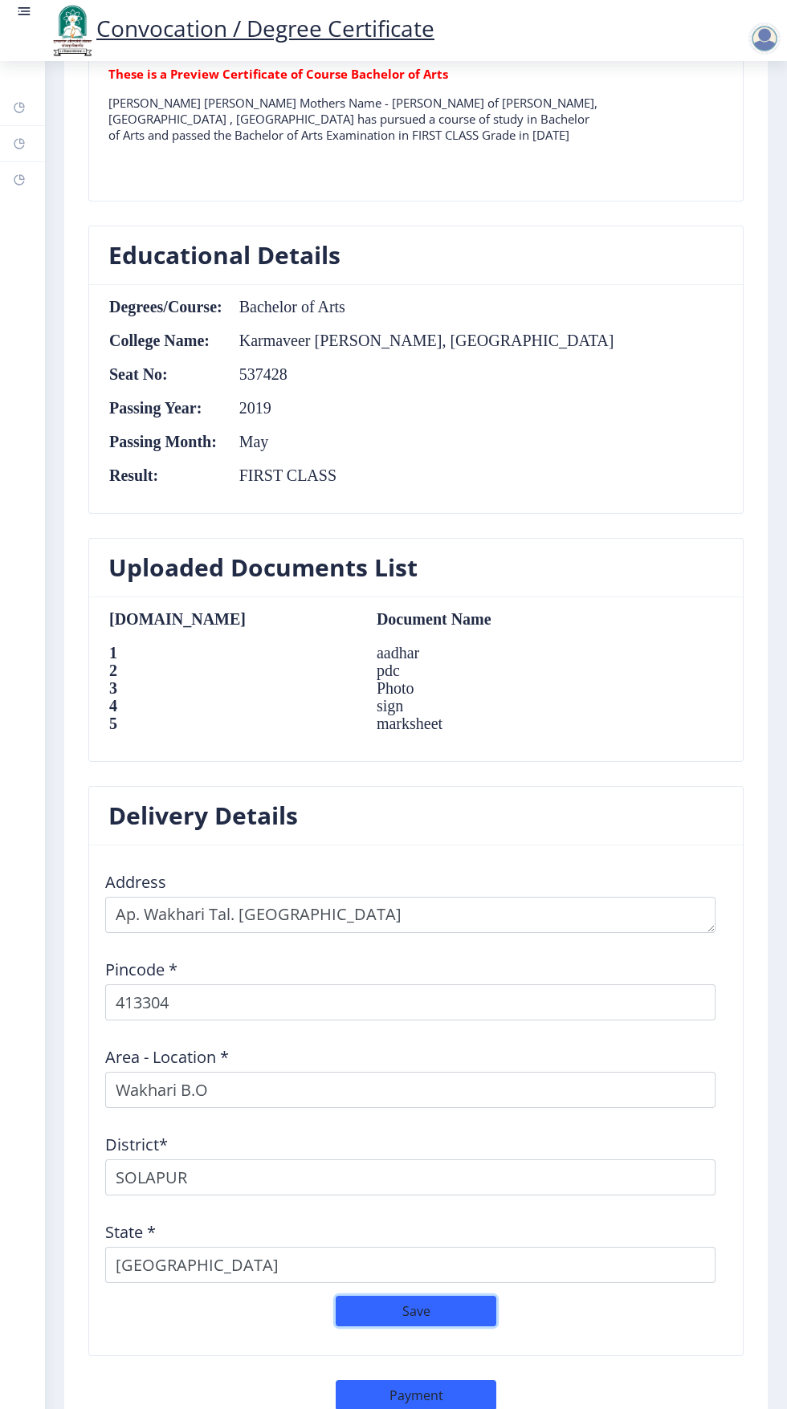
click at [450, 1304] on button "Save" at bounding box center [416, 1311] width 161 height 31
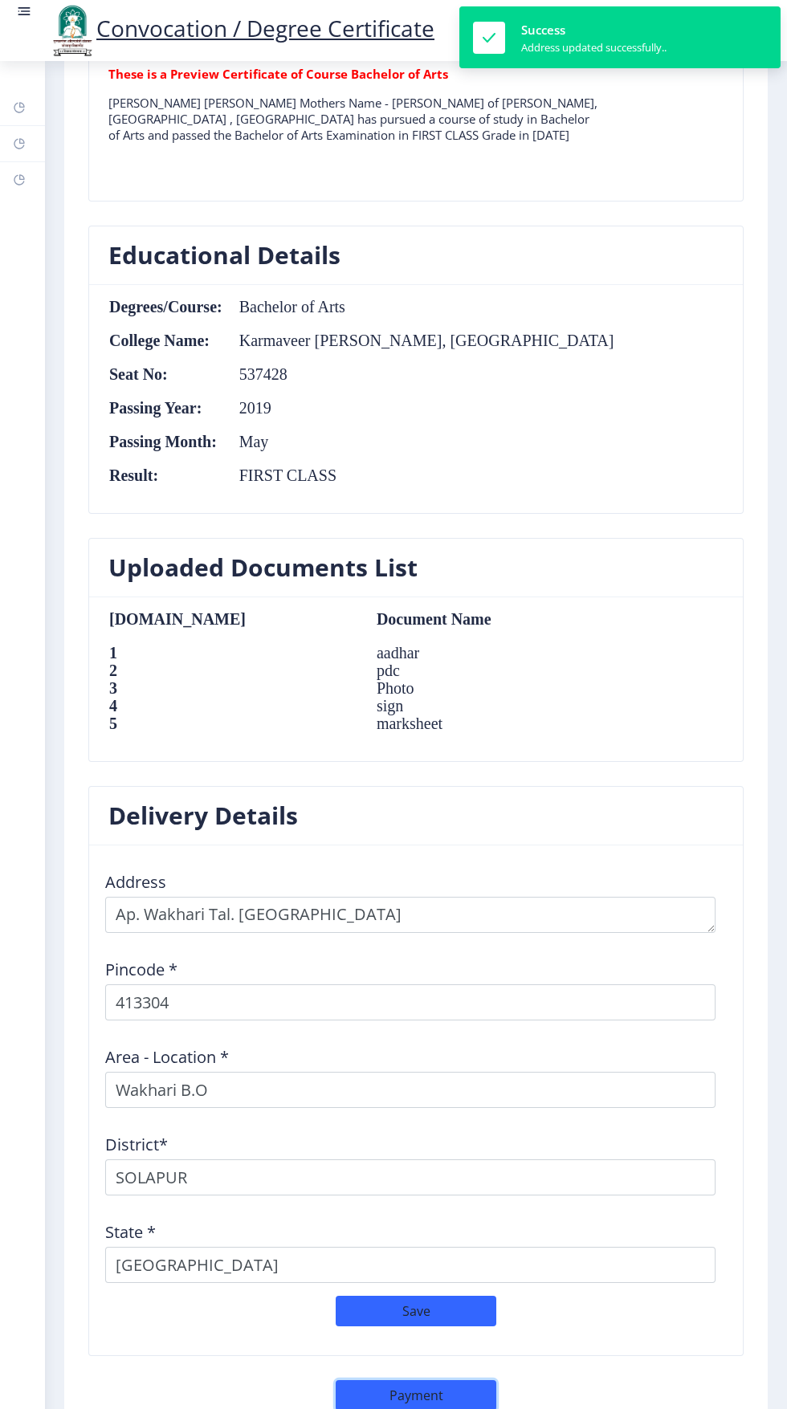
click at [457, 1380] on button "Payment" at bounding box center [416, 1395] width 161 height 31
select select "sealed"
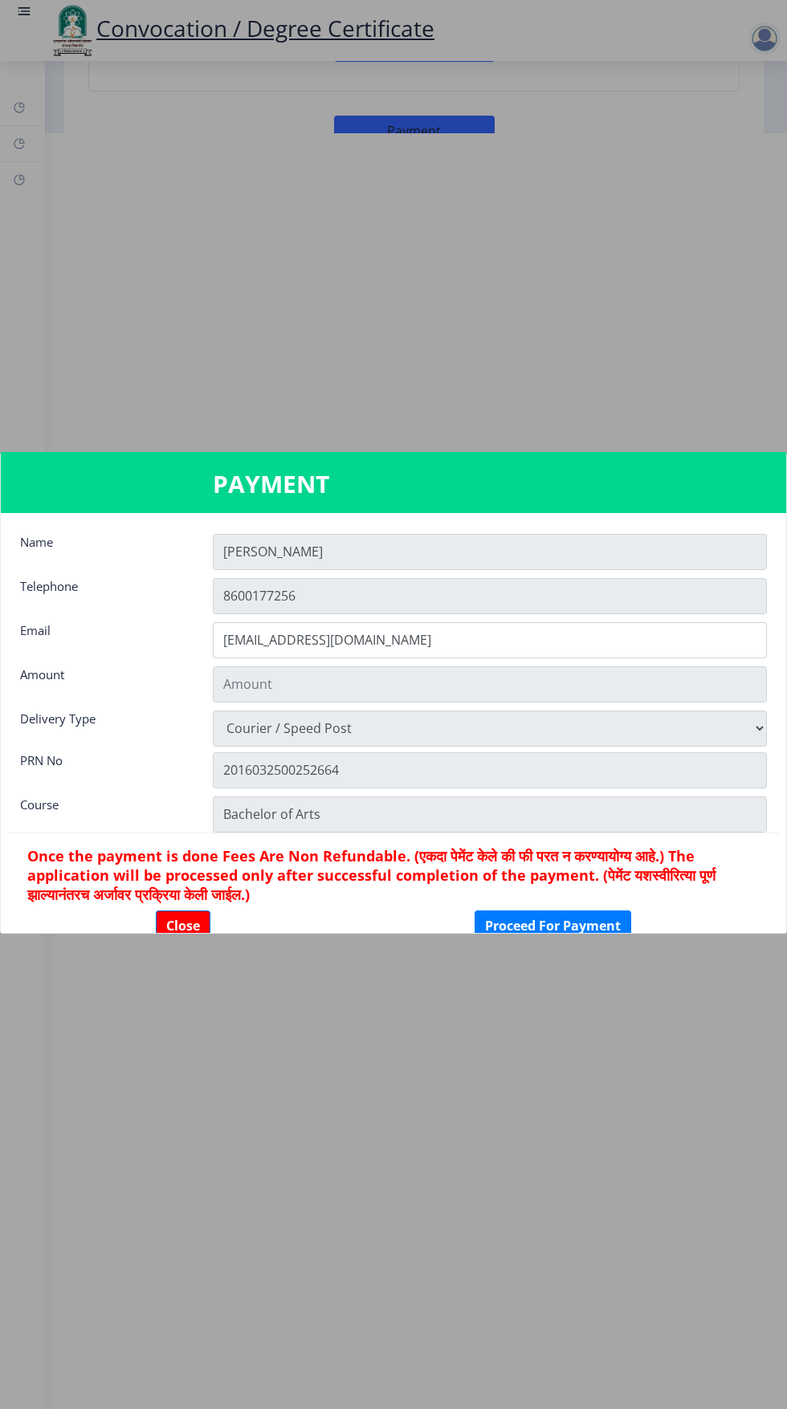
type input "1885"
click at [181, 925] on button "Close" at bounding box center [183, 925] width 55 height 31
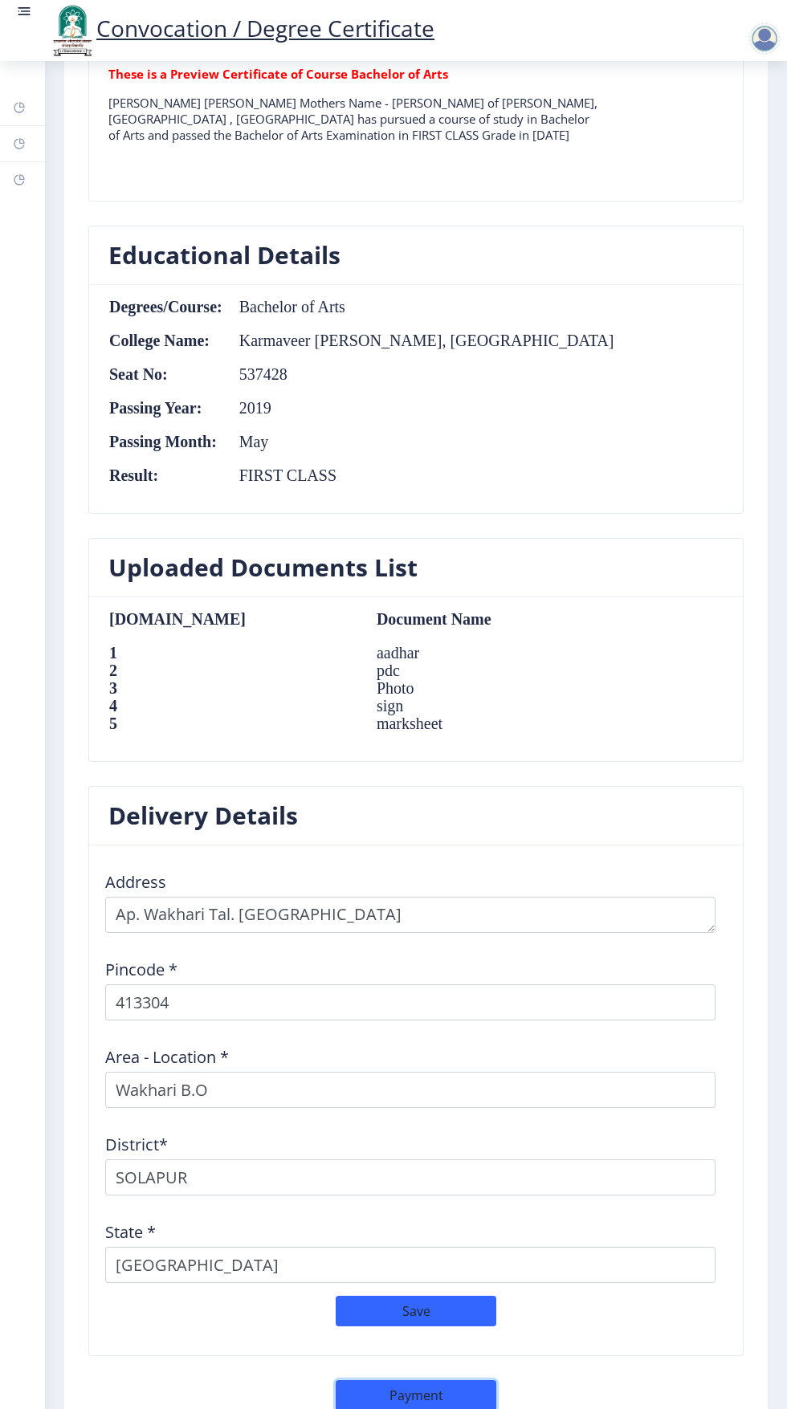
scroll to position [122, 0]
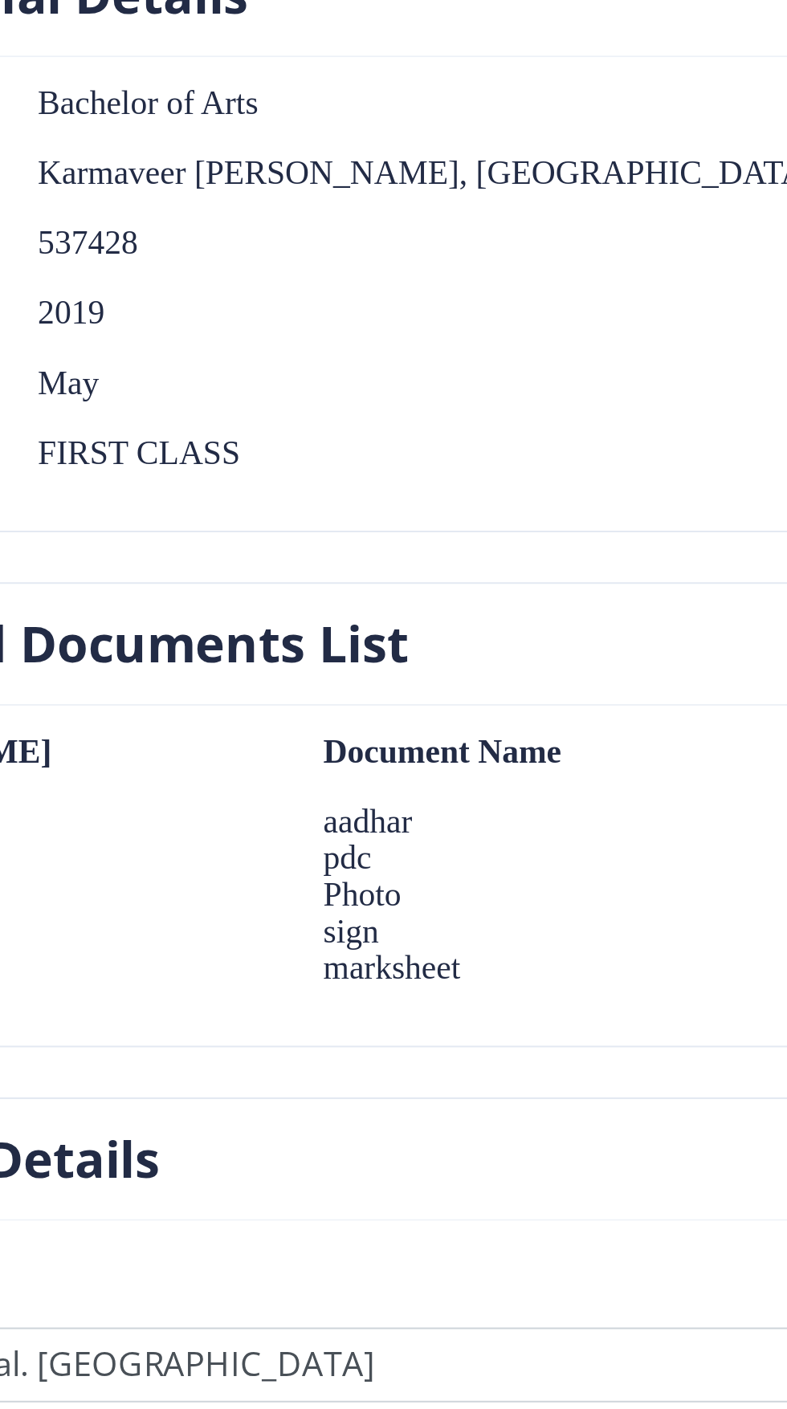
click at [459, 679] on td "Photo" at bounding box center [480, 688] width 240 height 18
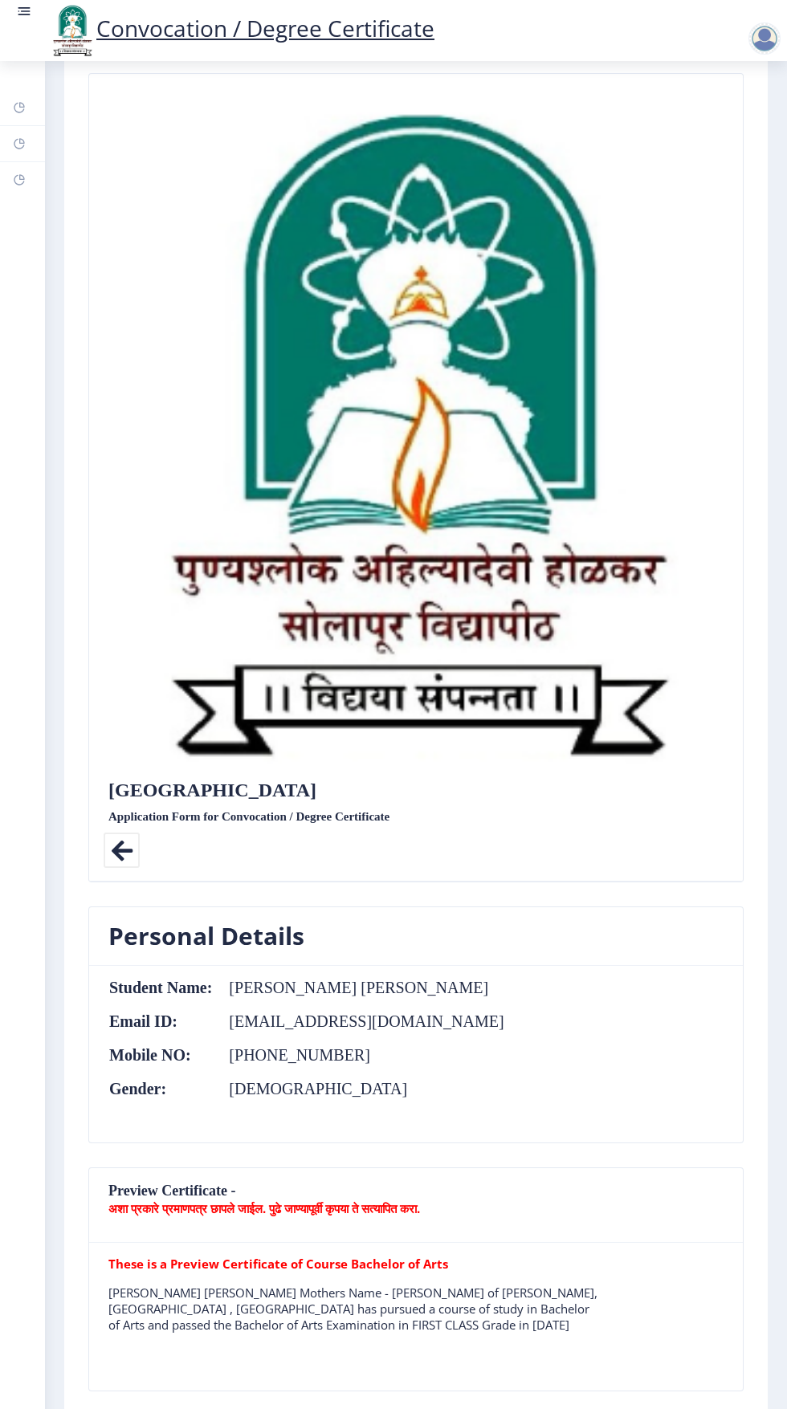
scroll to position [0, 0]
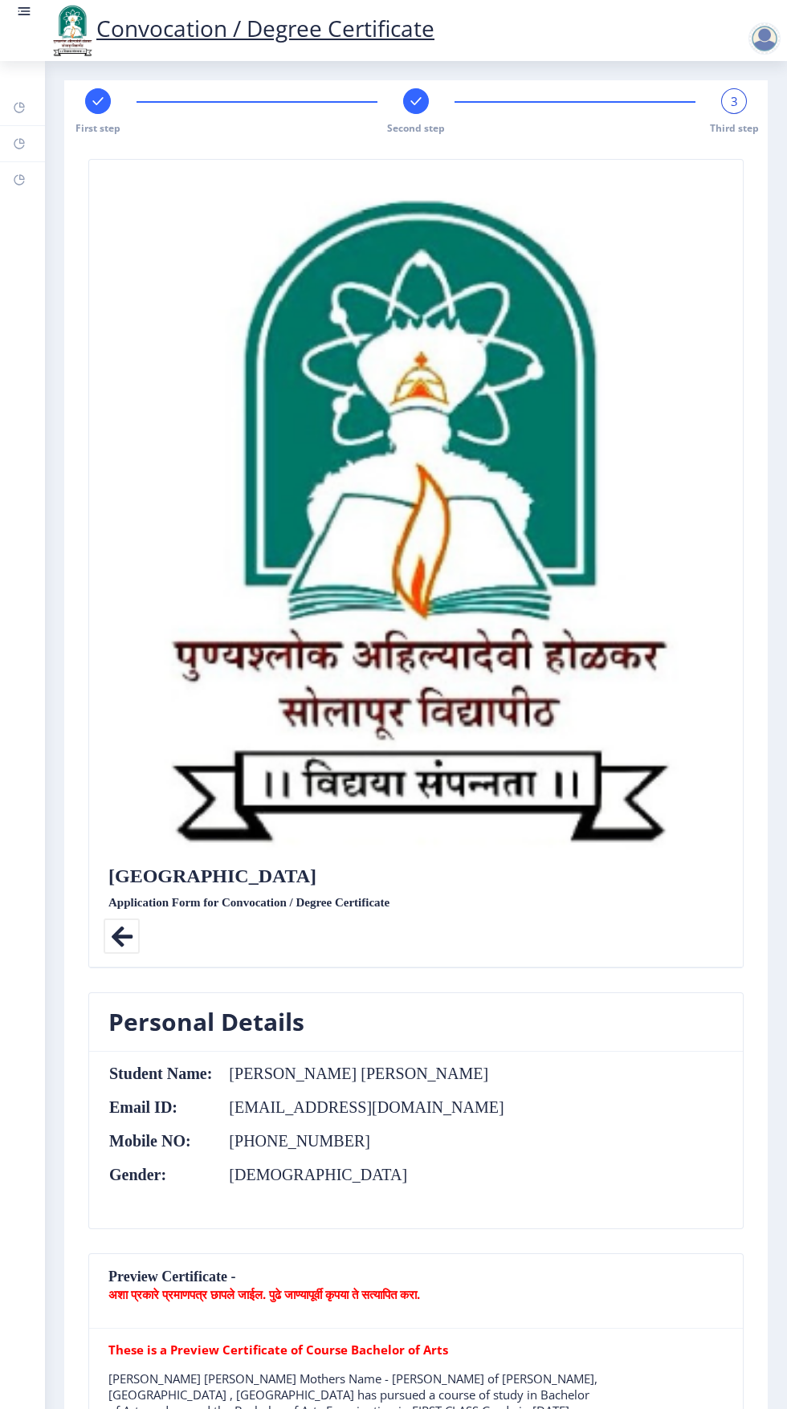
click at [747, 55] on div at bounding box center [767, 30] width 71 height 55
click at [747, 41] on nb-action at bounding box center [767, 38] width 71 height 19
click at [752, 45] on div at bounding box center [764, 38] width 32 height 32
click at [736, 140] on link "Log out" at bounding box center [722, 125] width 128 height 39
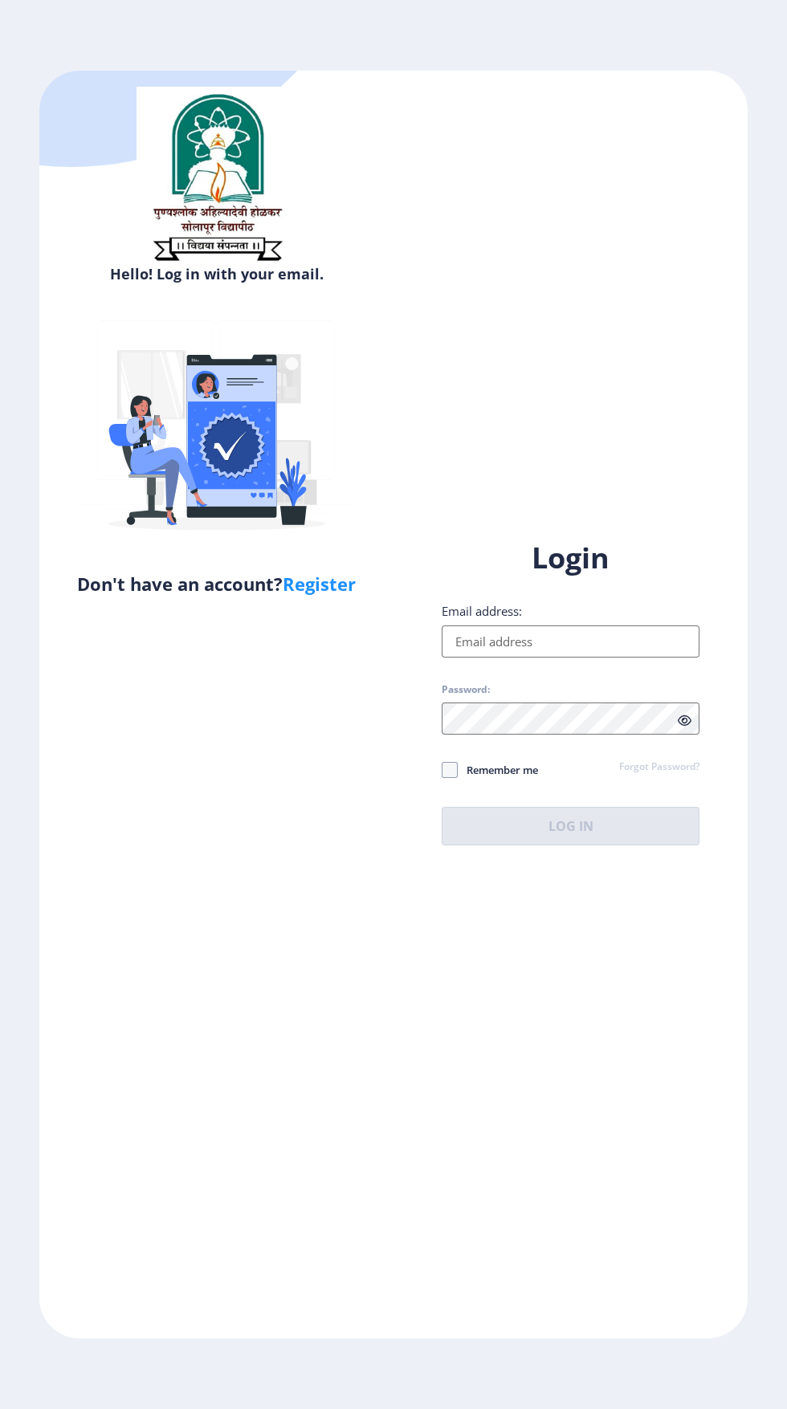
click at [602, 658] on input "Email address:" at bounding box center [571, 641] width 258 height 32
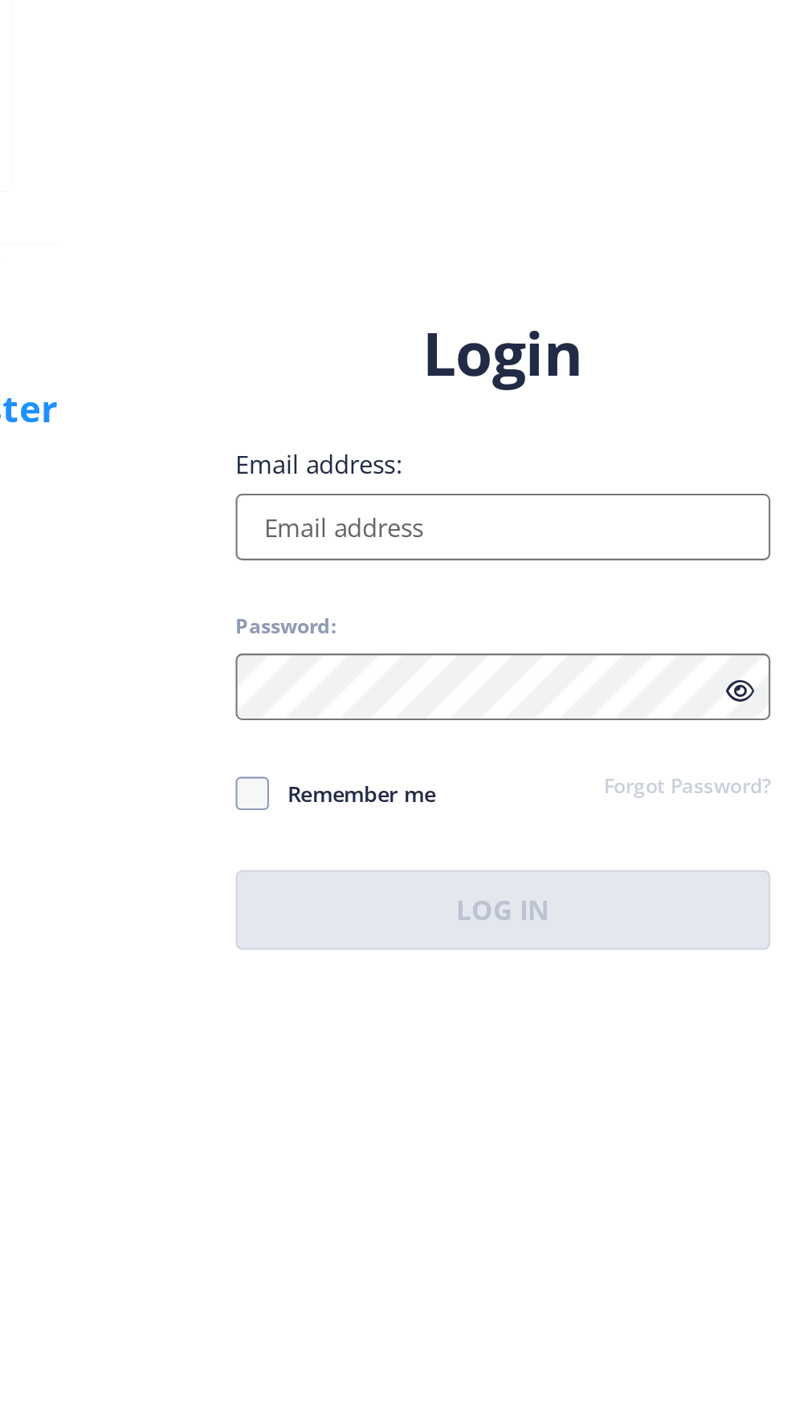
type input "[EMAIL_ADDRESS][DOMAIN_NAME]"
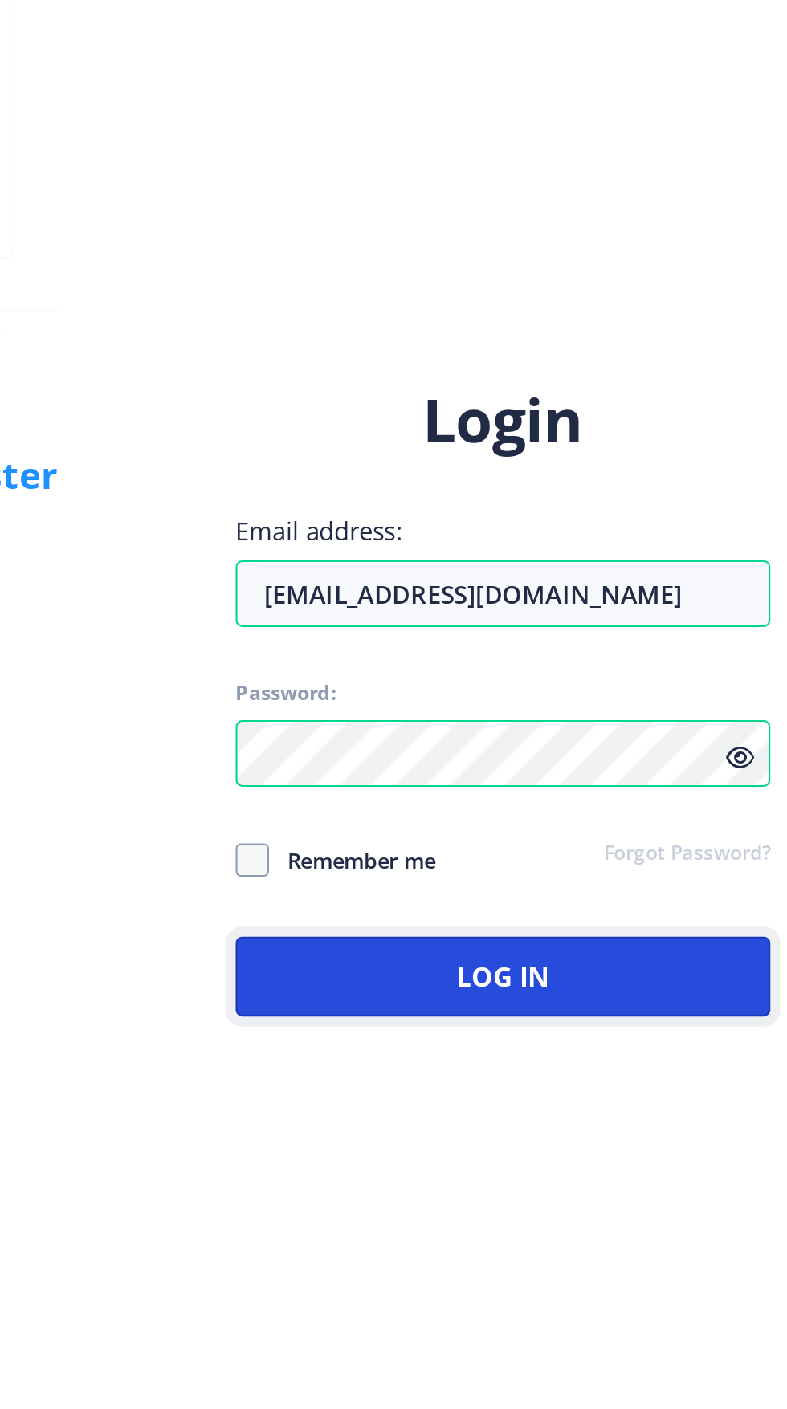
click at [594, 845] on button "Log In" at bounding box center [571, 826] width 258 height 39
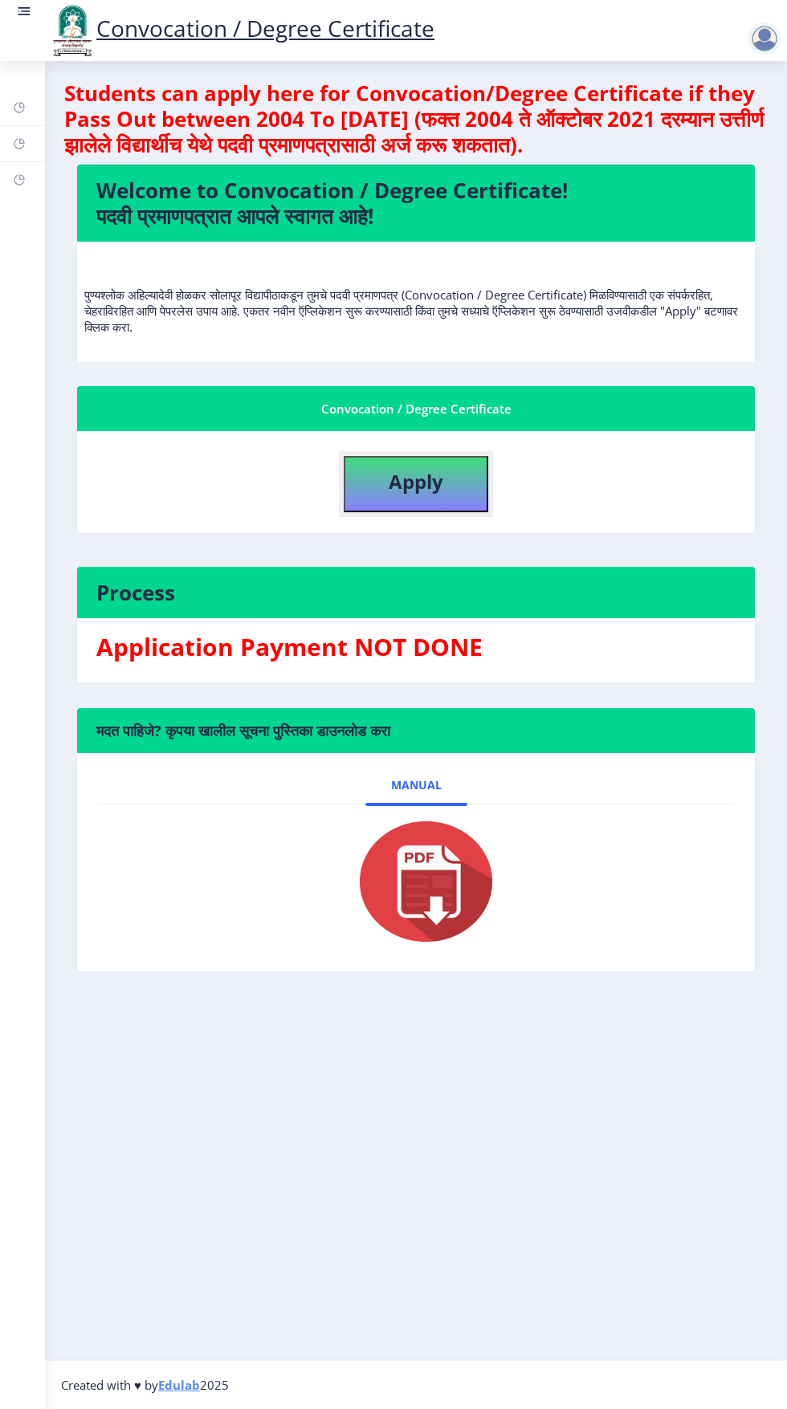
click at [467, 494] on button "Apply" at bounding box center [416, 484] width 145 height 56
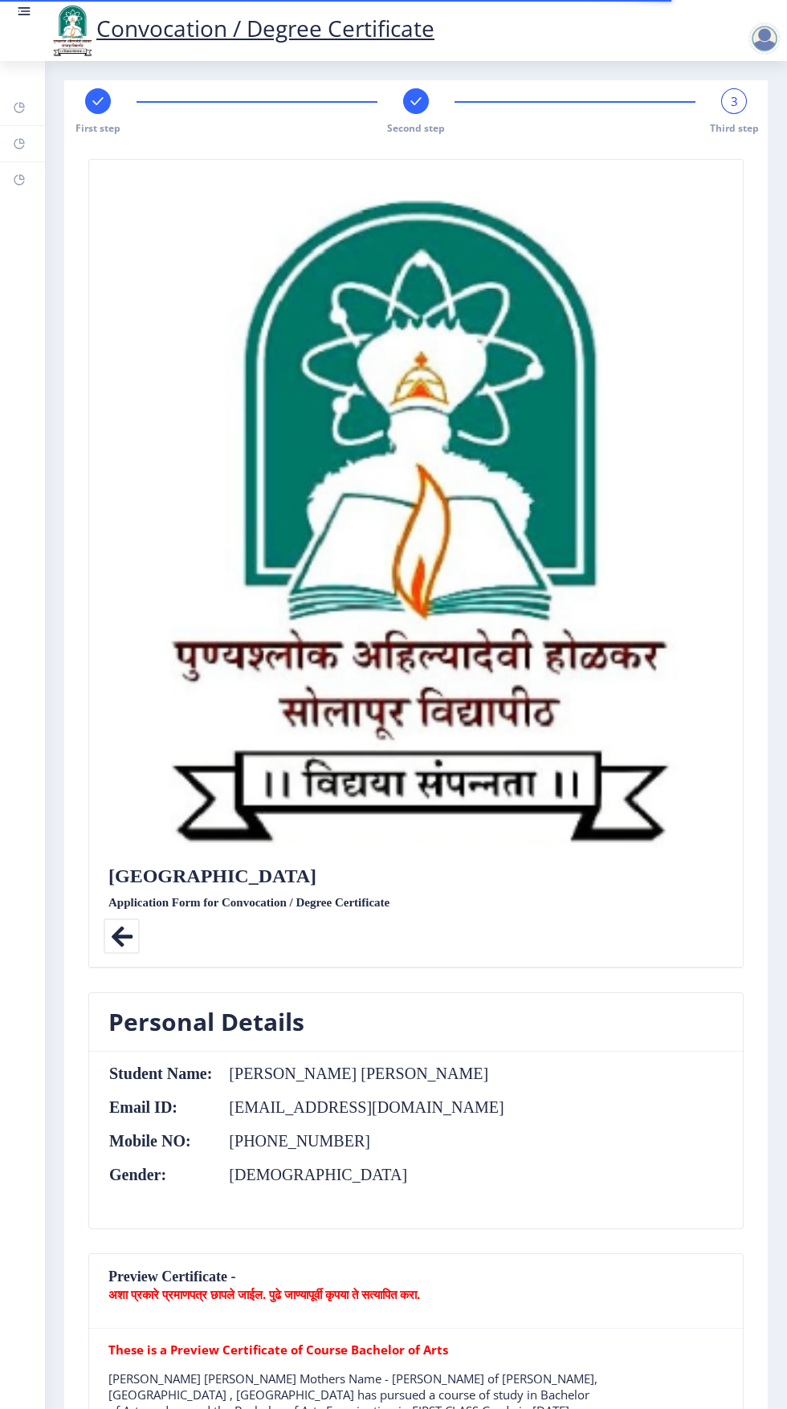
click at [735, 33] on nb-action at bounding box center [767, 38] width 71 height 19
click at [773, 61] on nb-layout-column "First step Second step 3 Third step Solapur University Application Form for Con…" at bounding box center [416, 1412] width 742 height 2703
click at [748, 39] on div at bounding box center [764, 38] width 32 height 32
click at [34, 149] on link "Help/FAQ" at bounding box center [22, 143] width 45 height 35
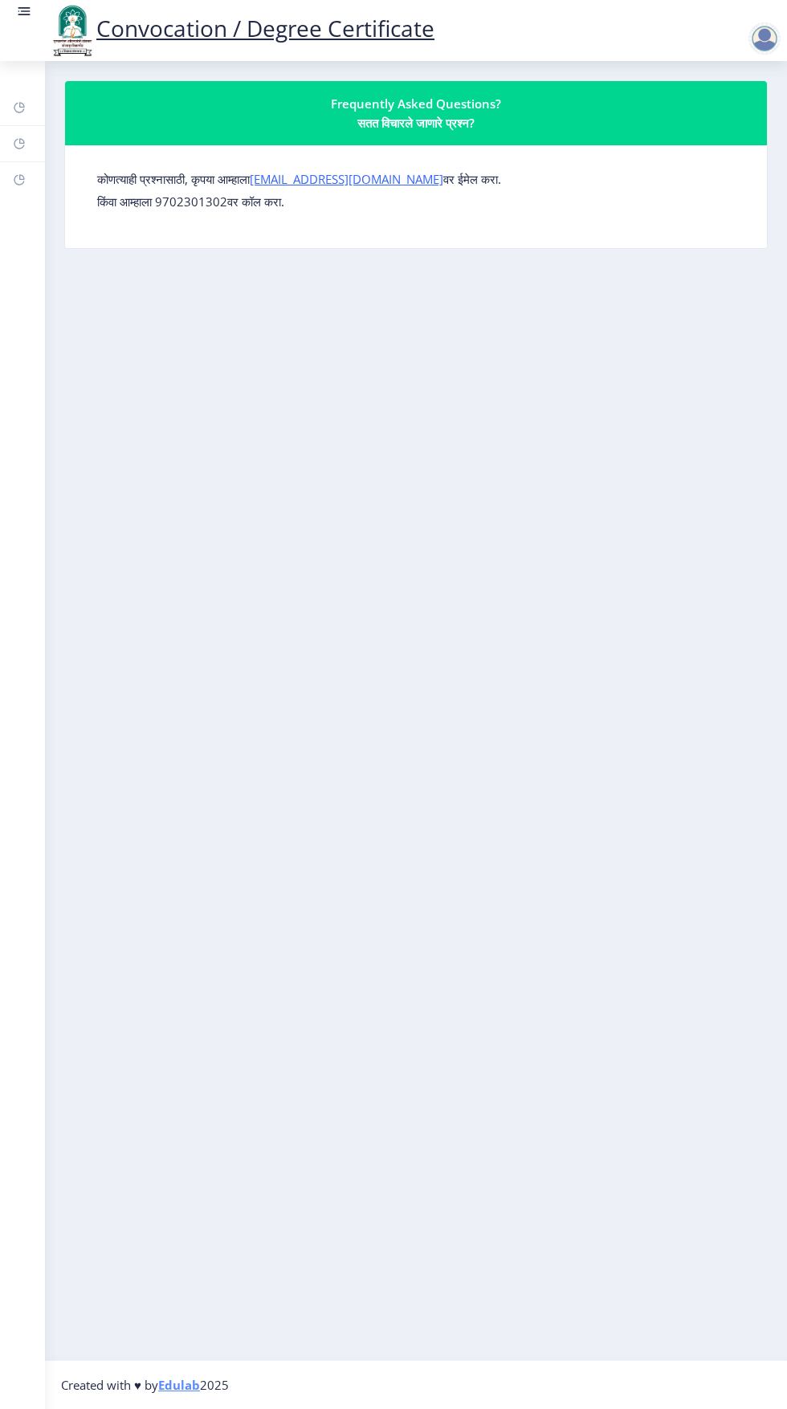
select select
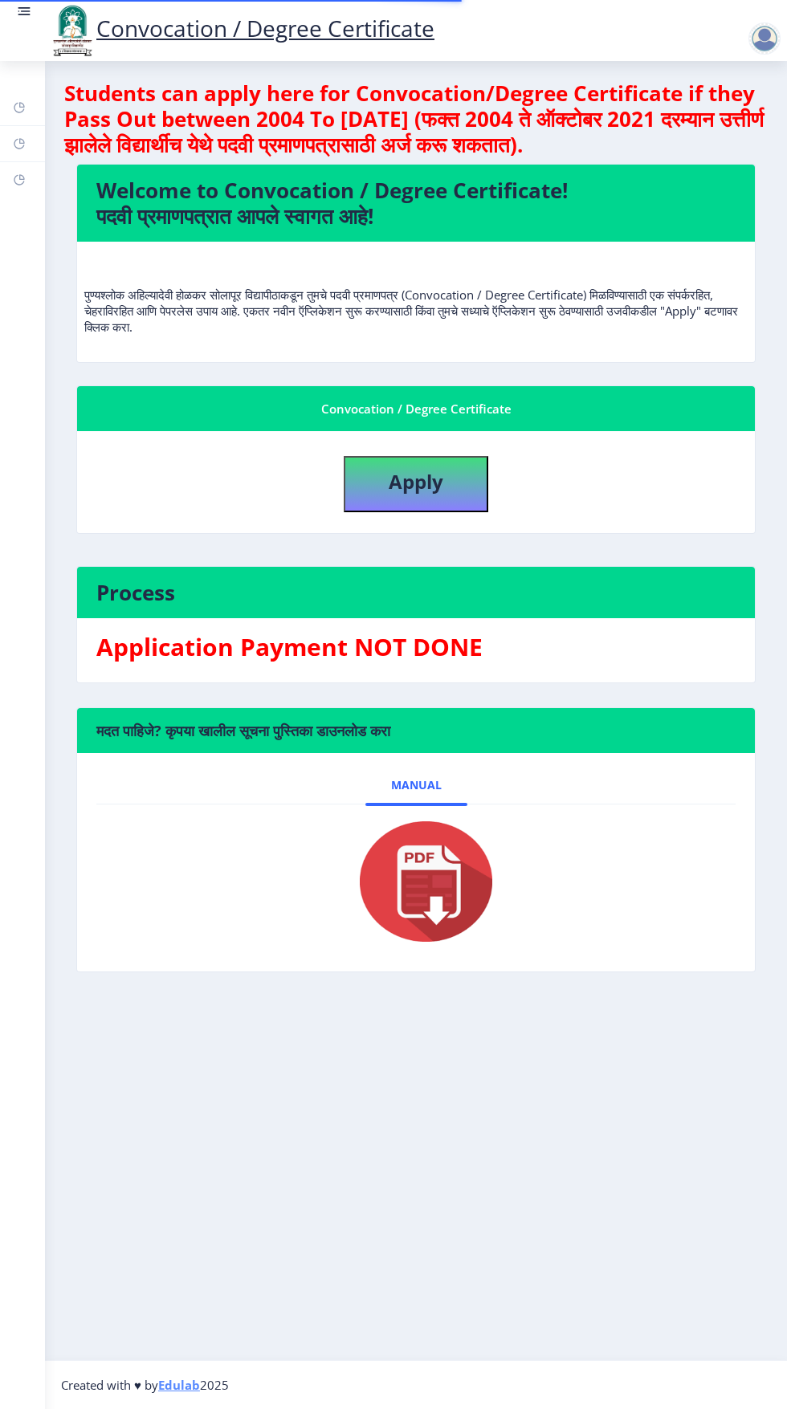
click at [24, 11] on rect at bounding box center [26, 11] width 10 height 2
